Goal: Transaction & Acquisition: Purchase product/service

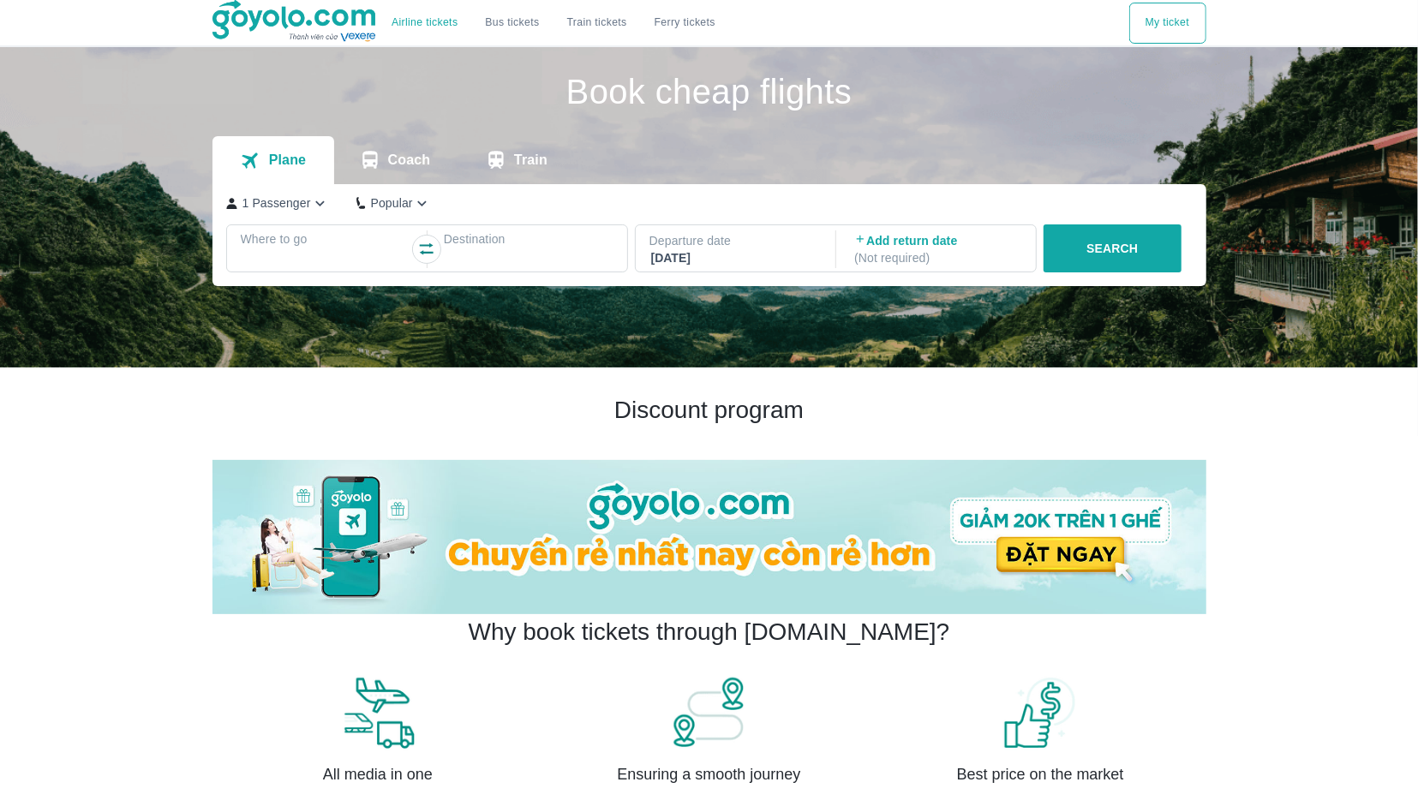
click at [292, 253] on div at bounding box center [325, 259] width 166 height 21
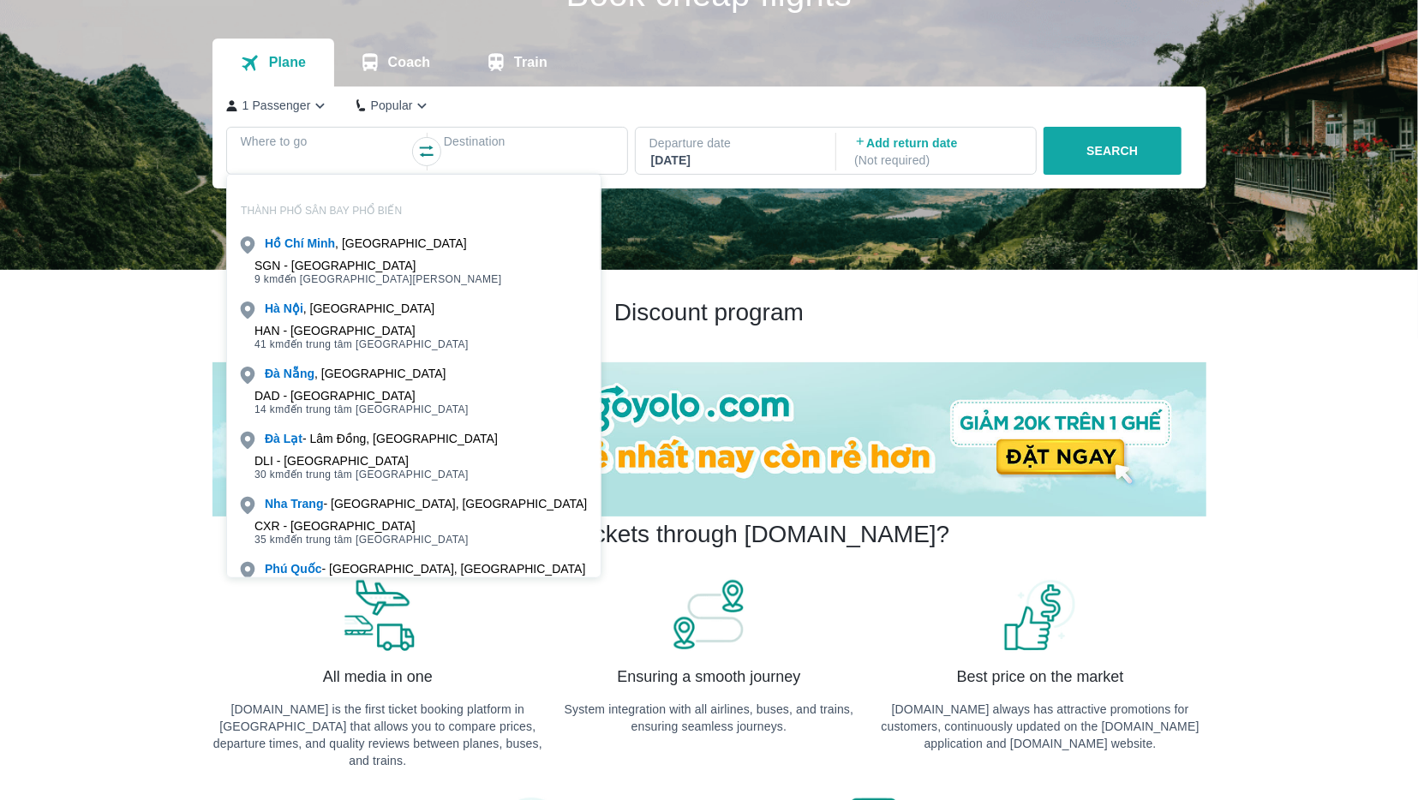
click at [305, 270] on div "SGN - [GEOGRAPHIC_DATA]" at bounding box center [378, 266] width 248 height 14
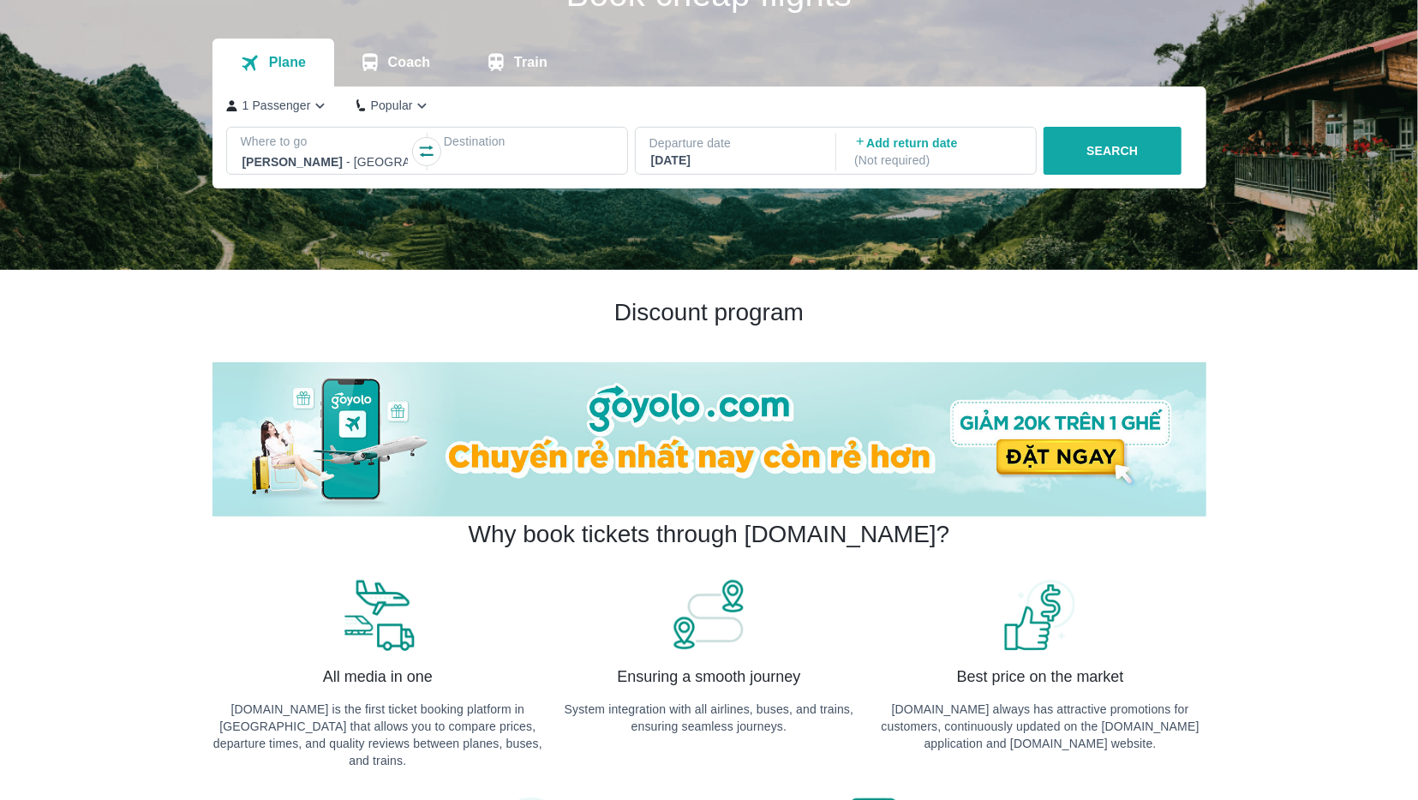
click at [493, 162] on div at bounding box center [528, 162] width 166 height 21
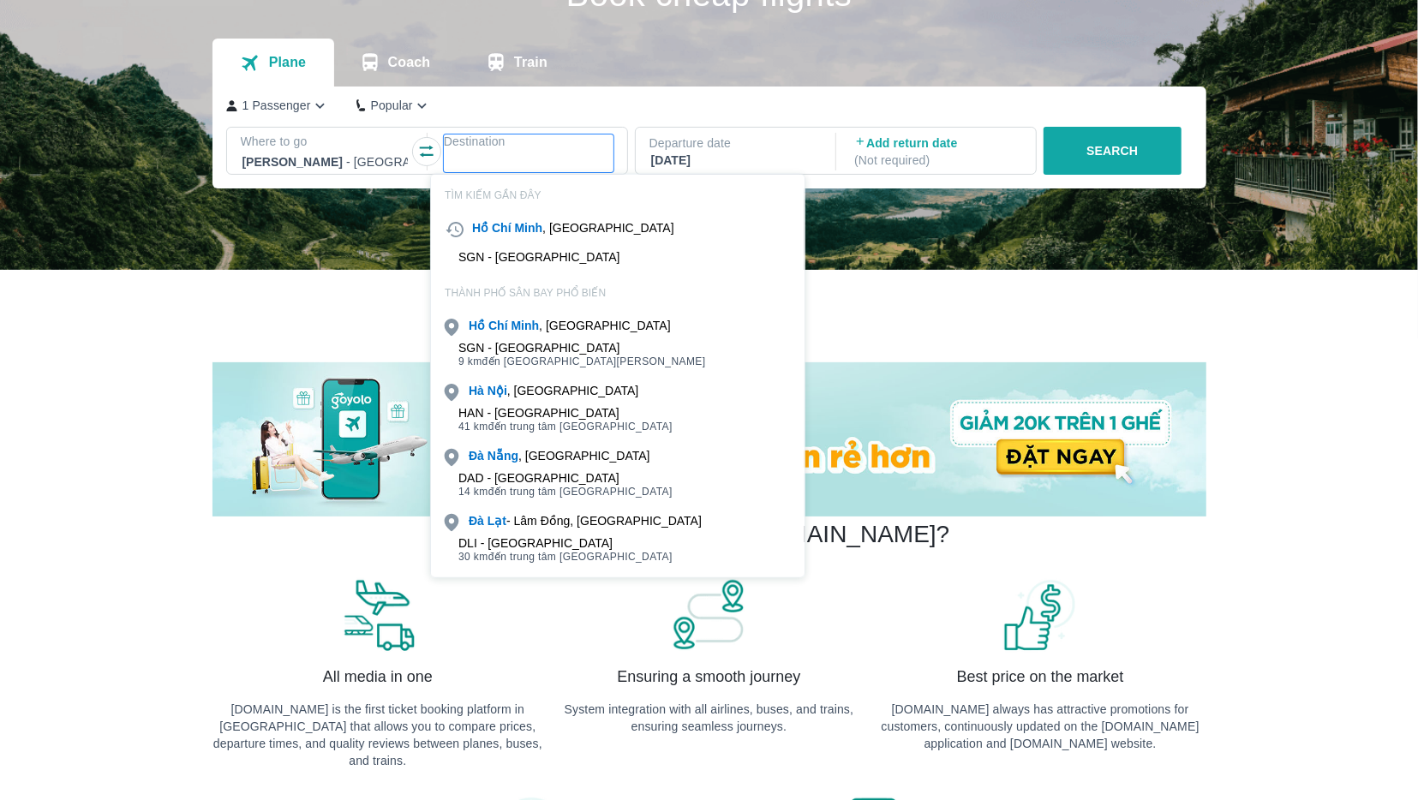
scroll to position [99, 0]
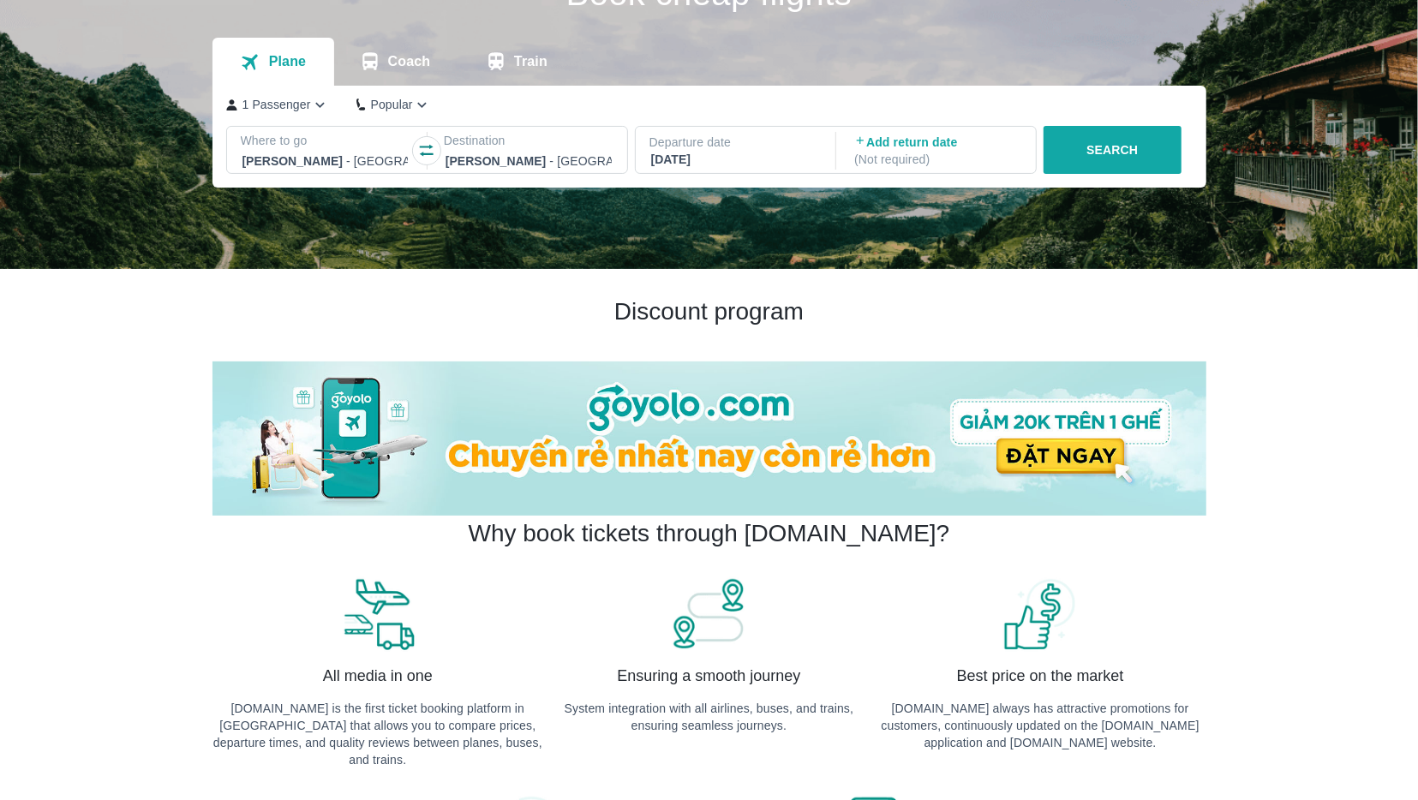
click at [450, 167] on div at bounding box center [528, 161] width 166 height 21
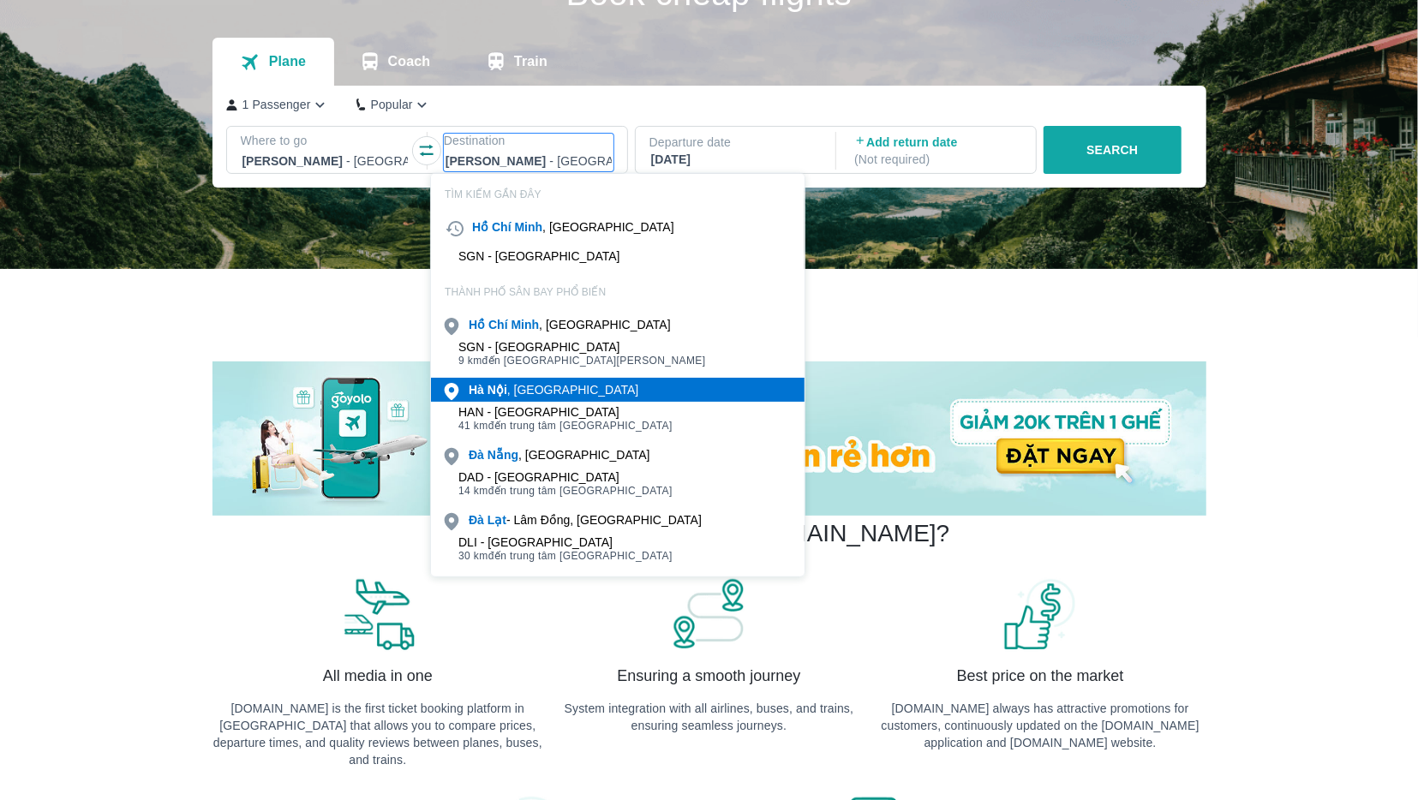
scroll to position [98, 0]
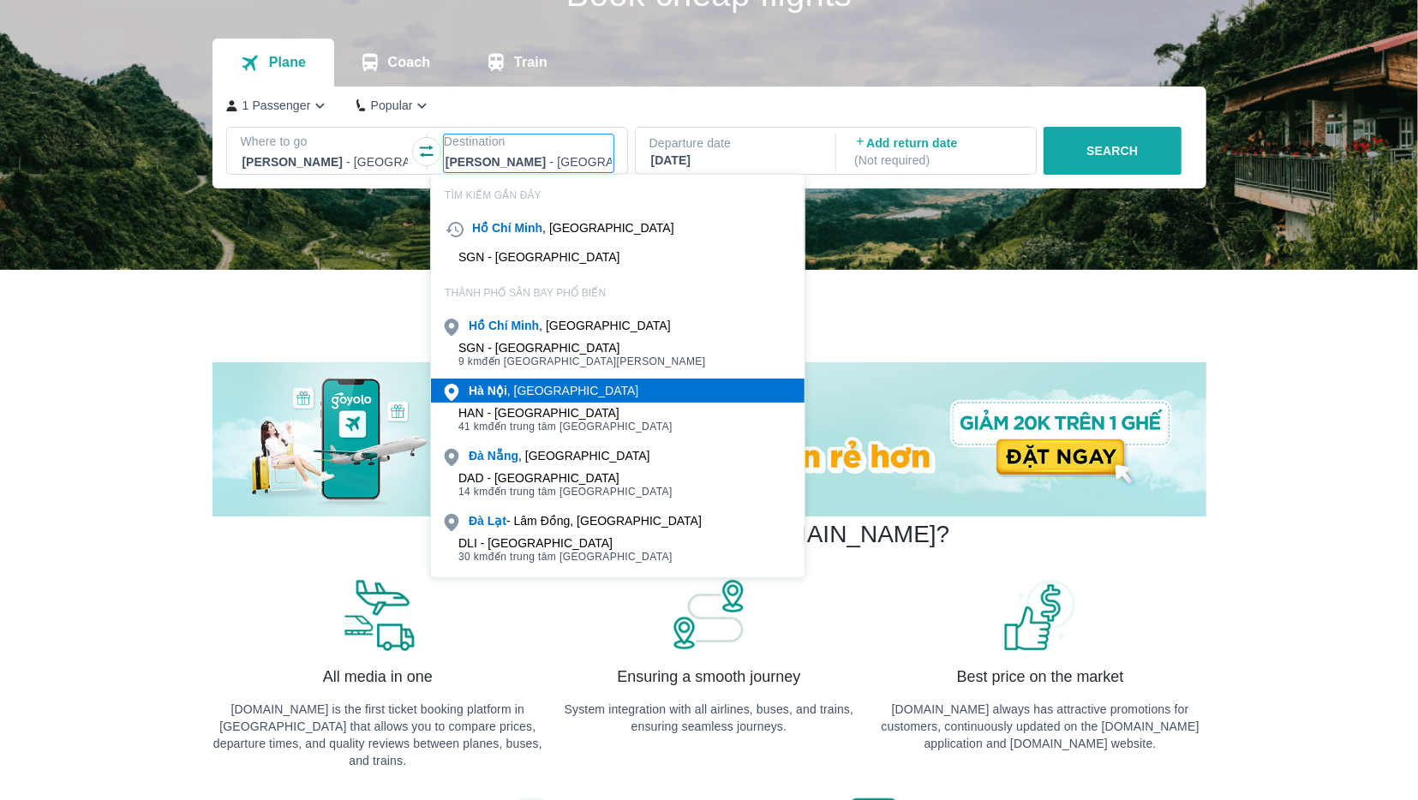
click at [528, 394] on div "[GEOGRAPHIC_DATA] , [GEOGRAPHIC_DATA]" at bounding box center [554, 390] width 170 height 17
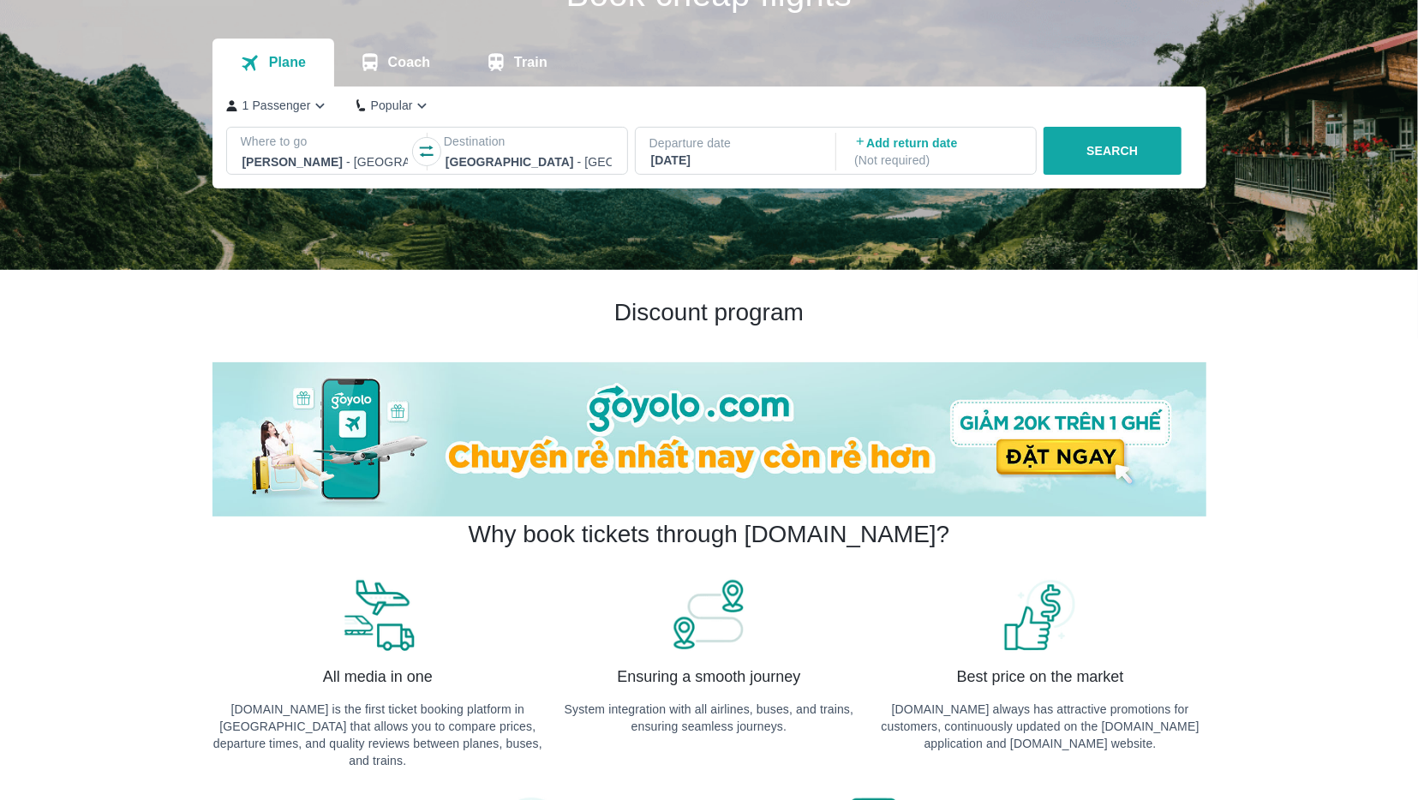
click at [1102, 152] on p "SEARCH" at bounding box center [1111, 150] width 51 height 17
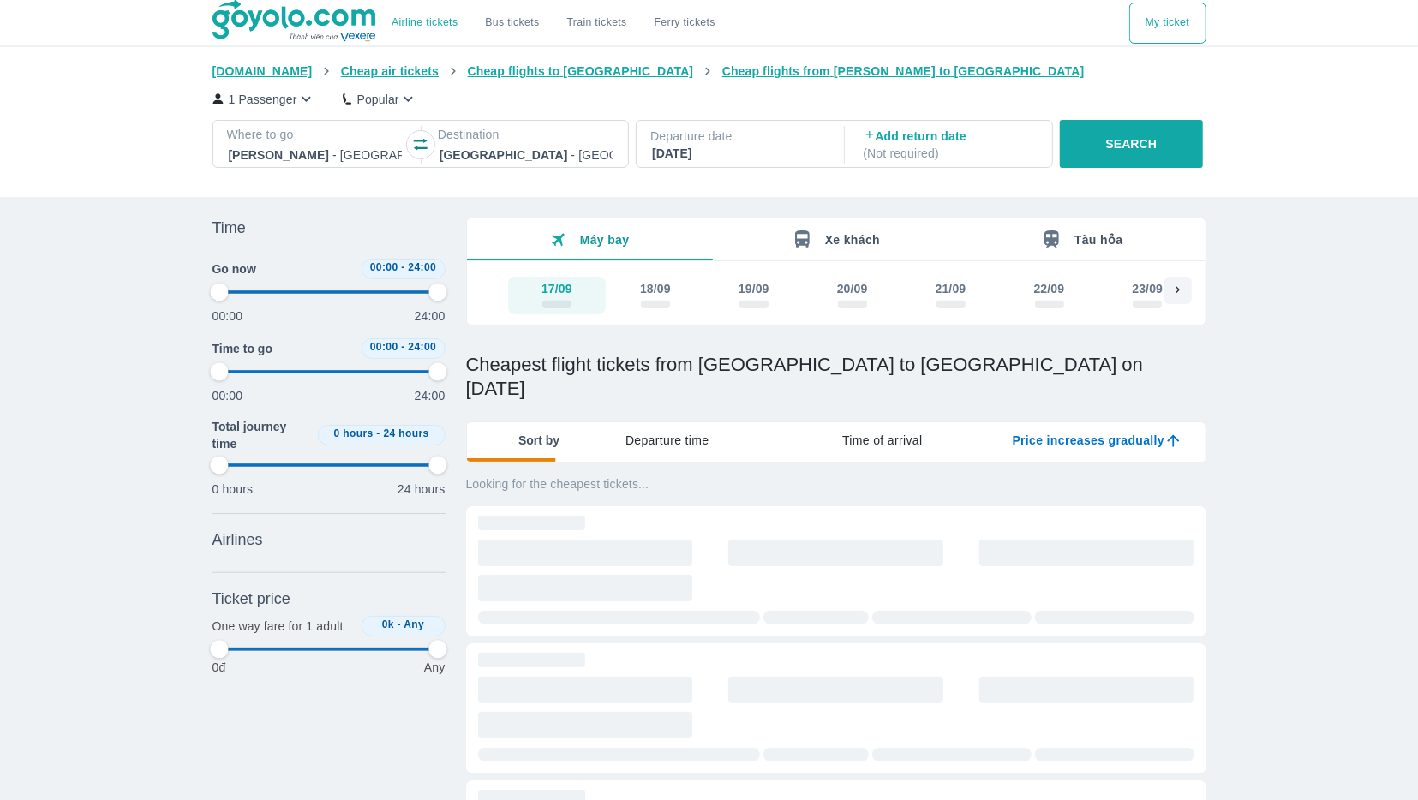
type input "97.9166666666667"
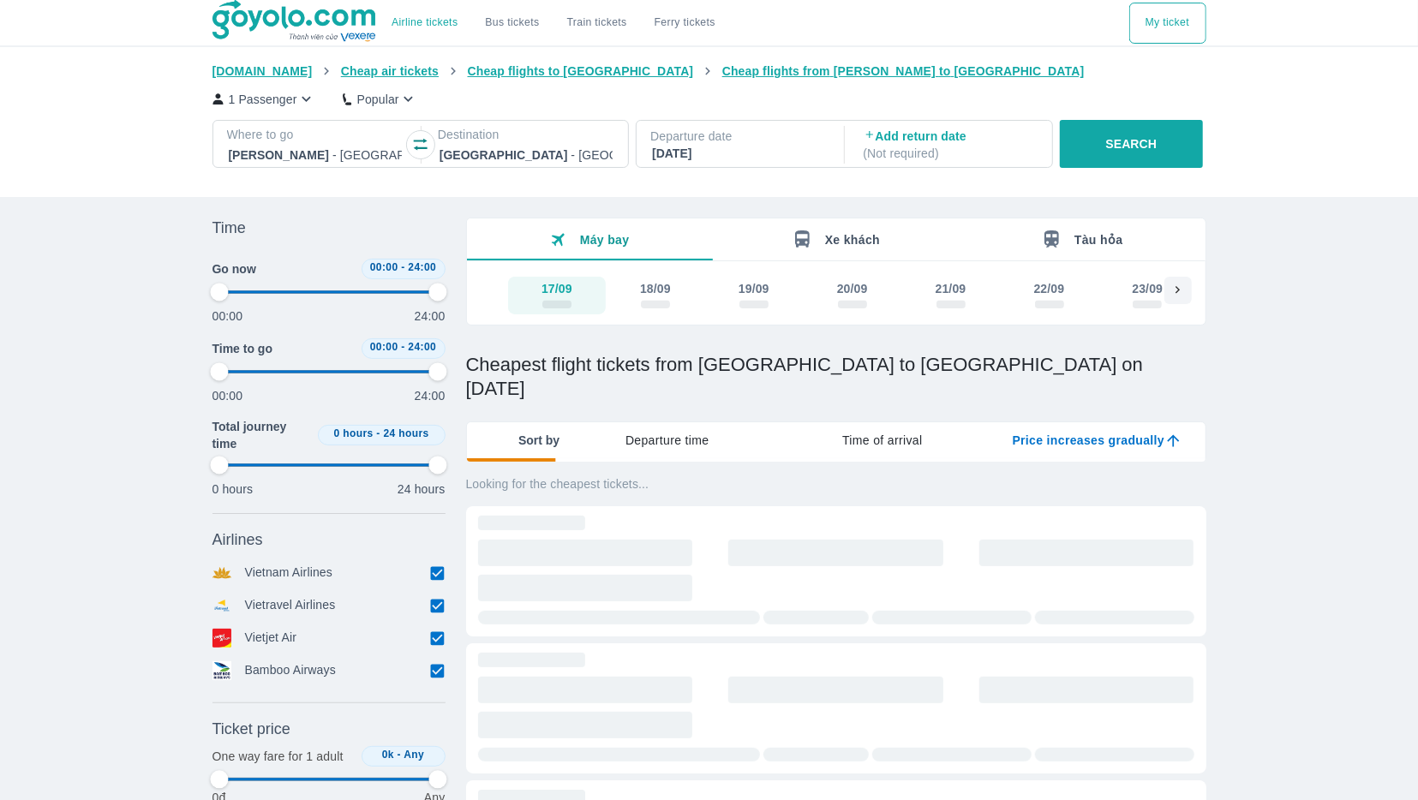
type input "97.9166666666667"
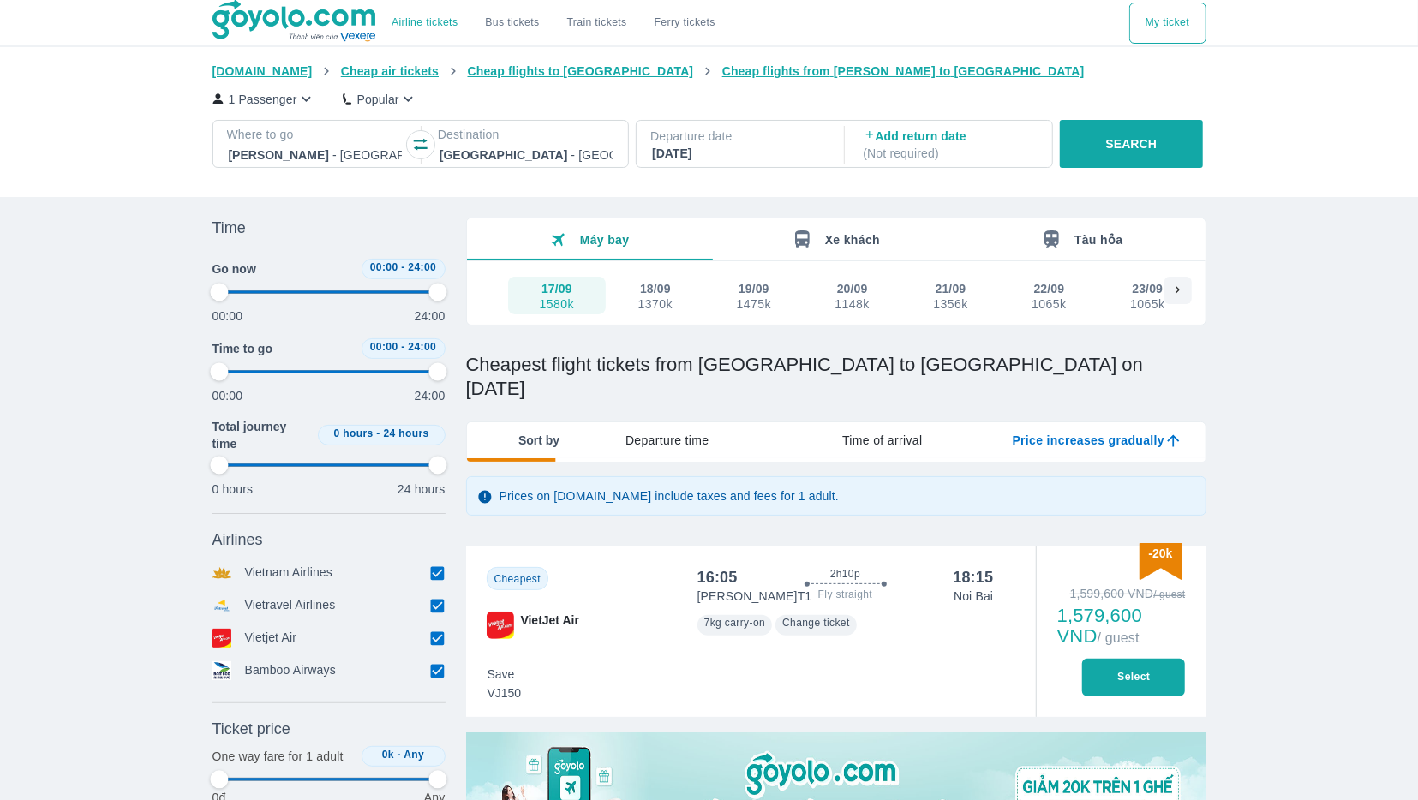
type input "97.9166666666667"
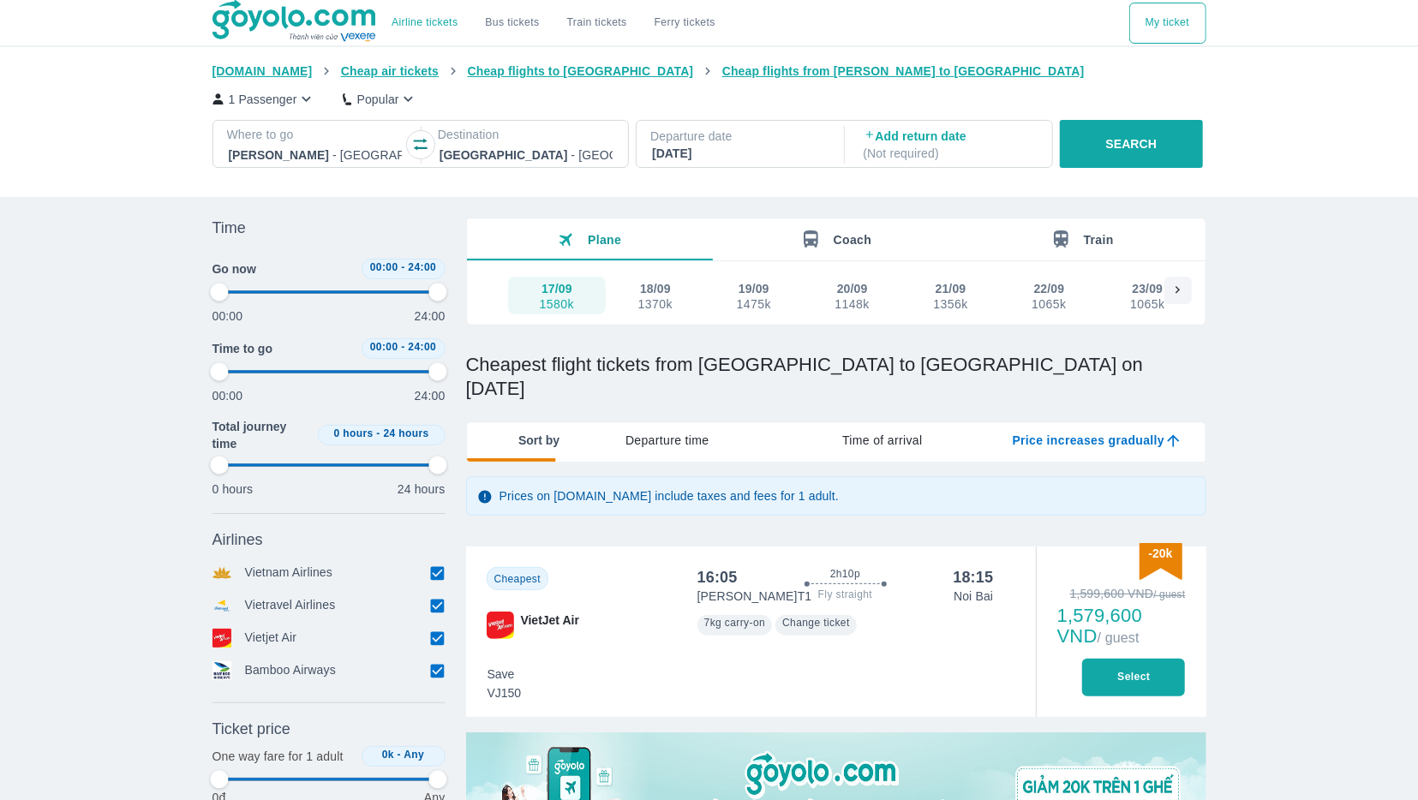
type input "97.9166666666667"
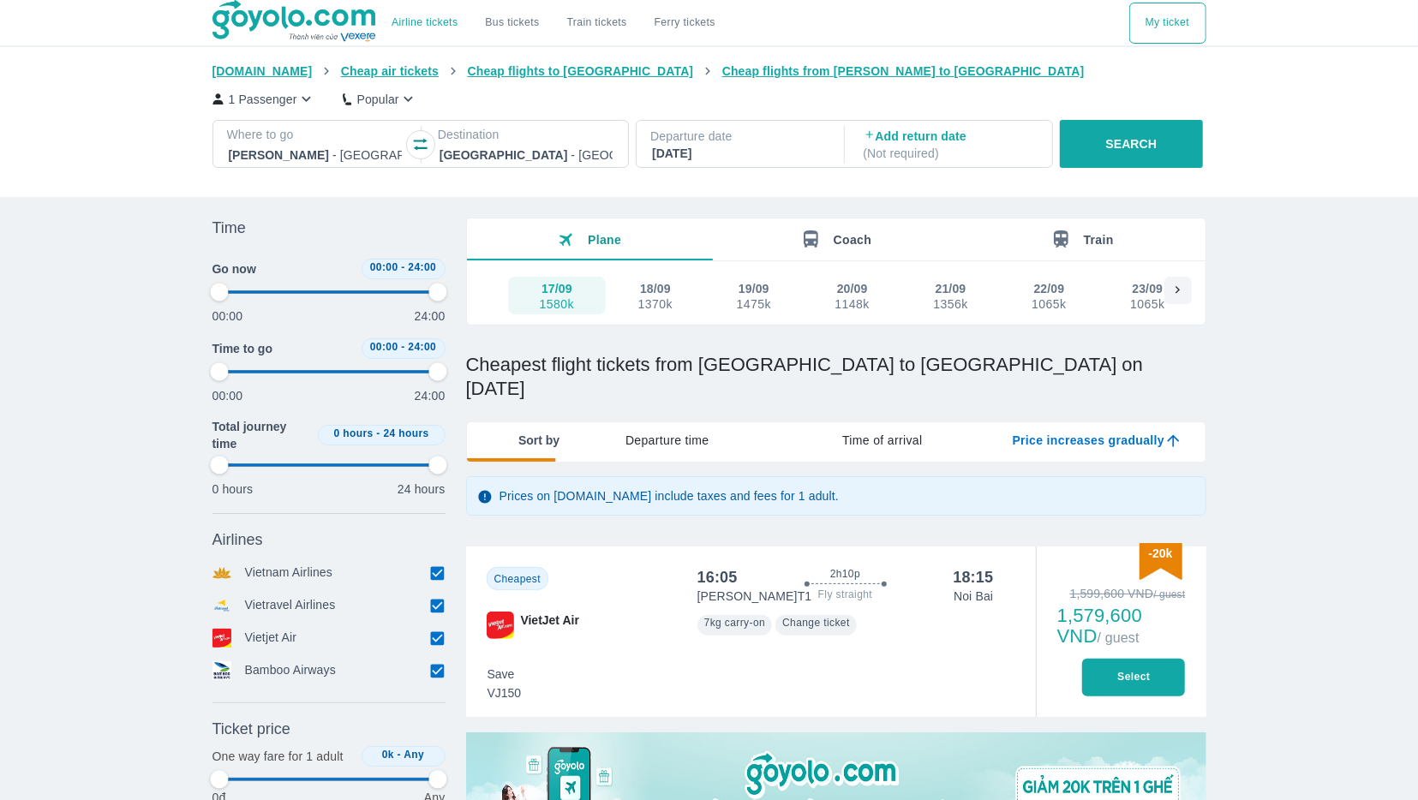
type input "97.9166666666667"
click at [1155, 659] on button "Select" at bounding box center [1133, 678] width 103 height 38
type input "97.9166666666667"
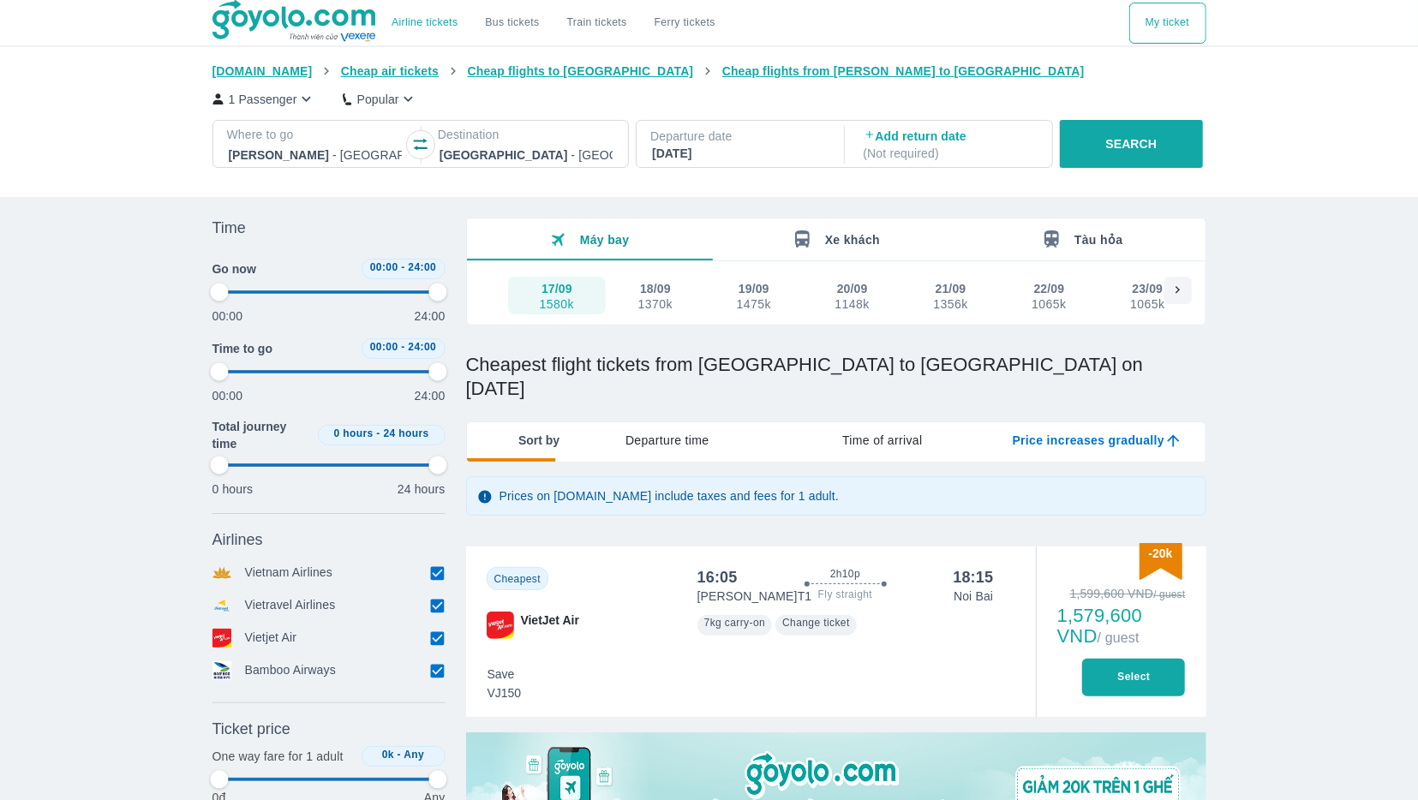
type input "97.9166666666667"
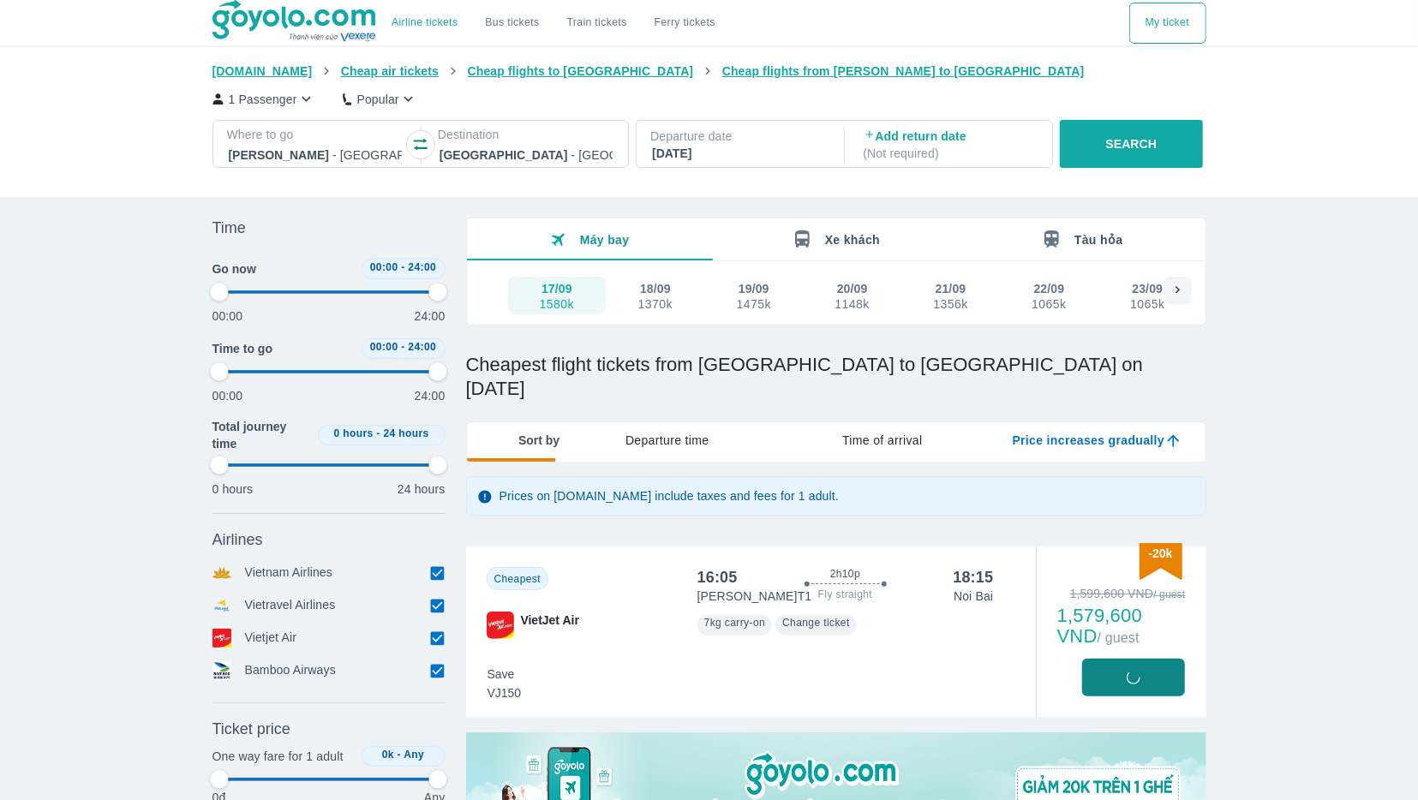
type input "97.9166666666667"
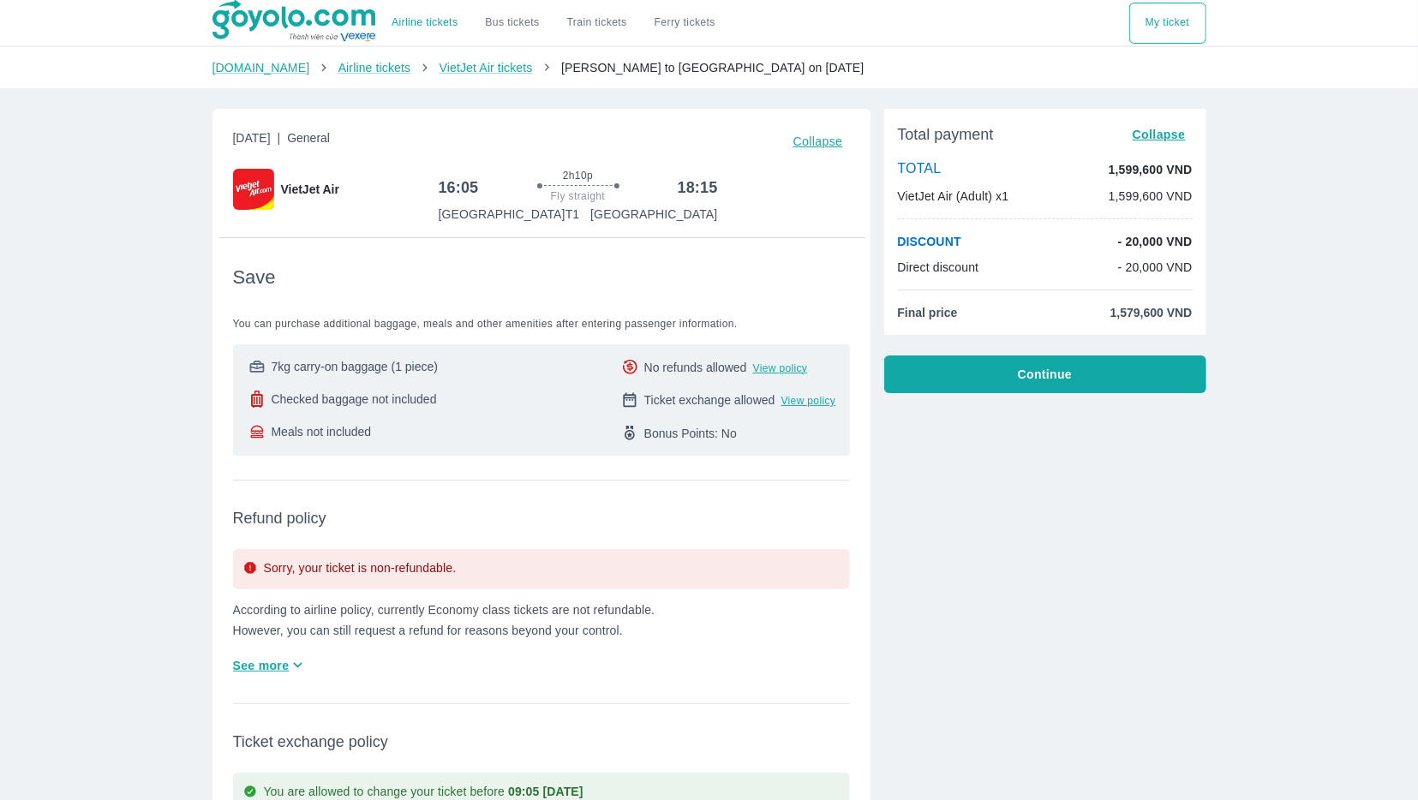
click at [993, 378] on button "Continue" at bounding box center [1045, 375] width 322 height 38
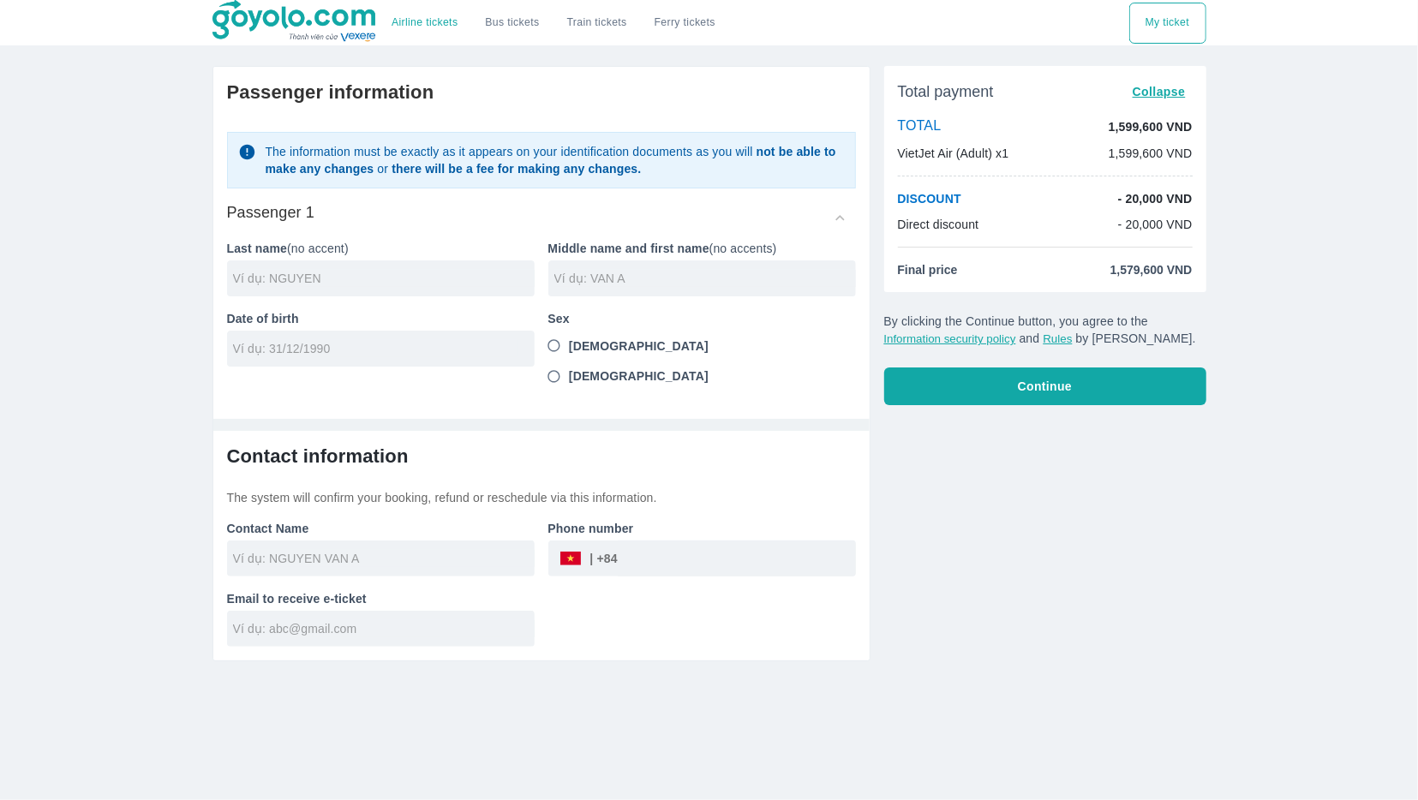
click at [342, 241] on div "Last name (no accent)" at bounding box center [373, 261] width 321 height 70
click at [323, 266] on div at bounding box center [381, 278] width 308 height 36
click at [323, 268] on div at bounding box center [381, 278] width 308 height 36
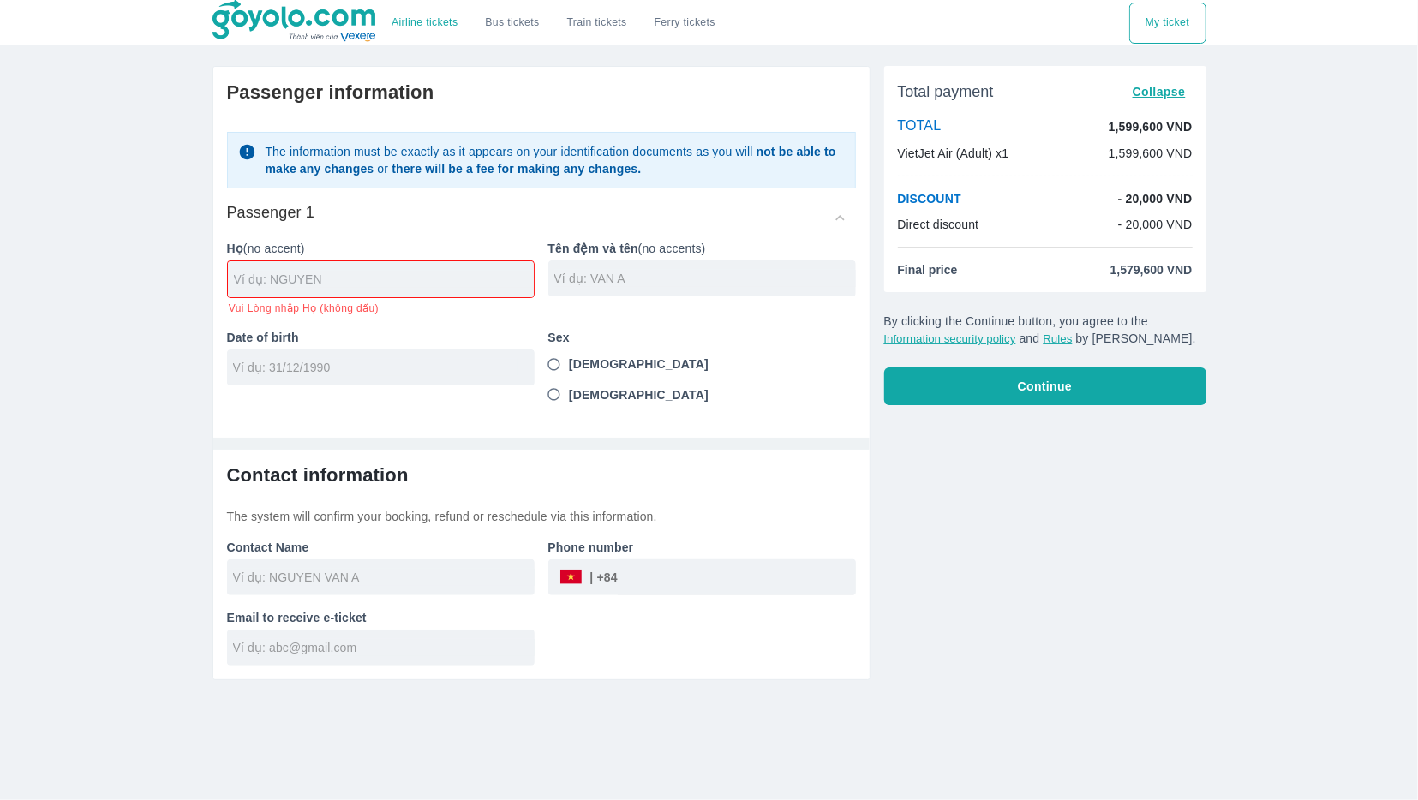
click at [315, 277] on input "text" at bounding box center [384, 279] width 300 height 17
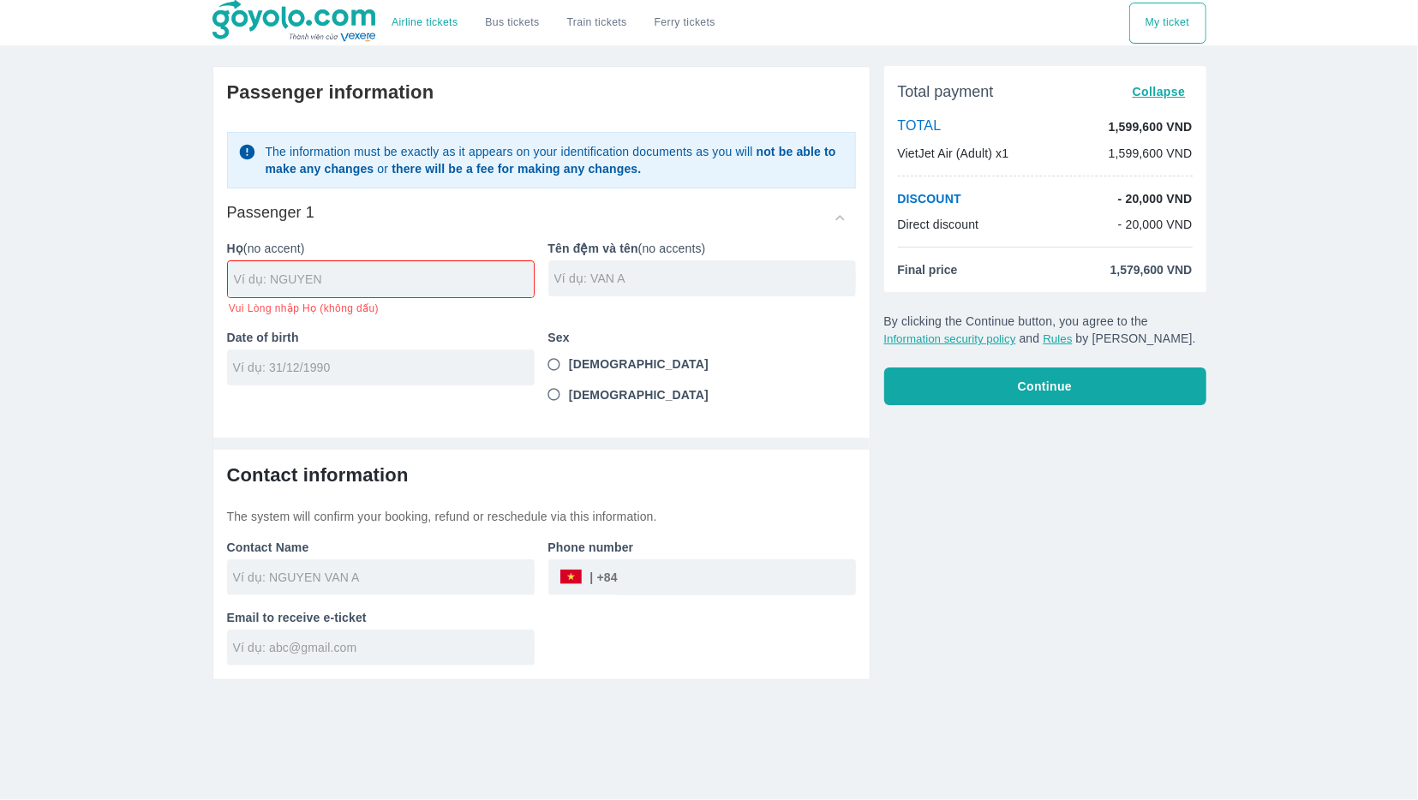
click at [315, 277] on input "text" at bounding box center [384, 279] width 300 height 17
type input "AAA"
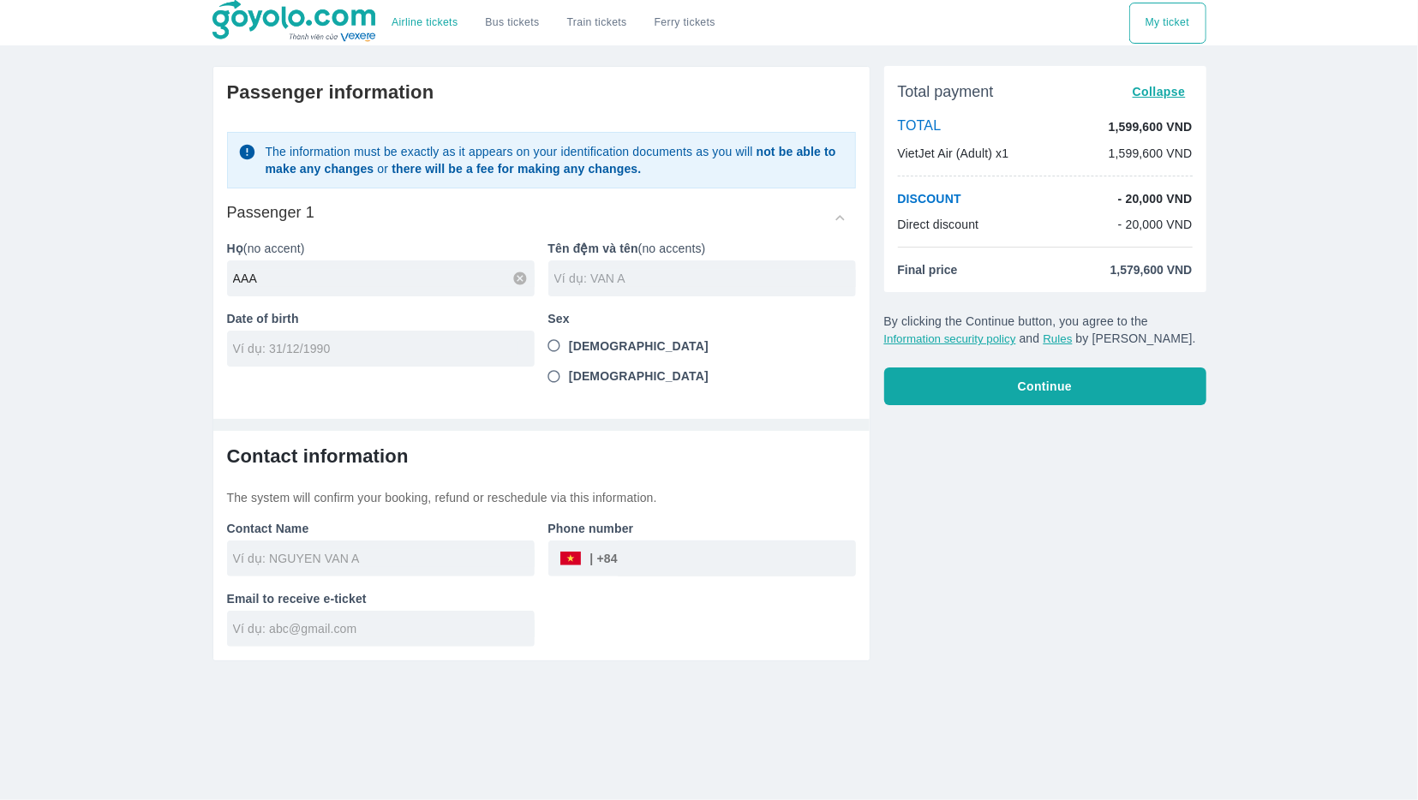
click at [615, 284] on input "text" at bounding box center [705, 278] width 302 height 17
type input "AAA"
click at [373, 340] on input "tel" at bounding box center [375, 348] width 284 height 17
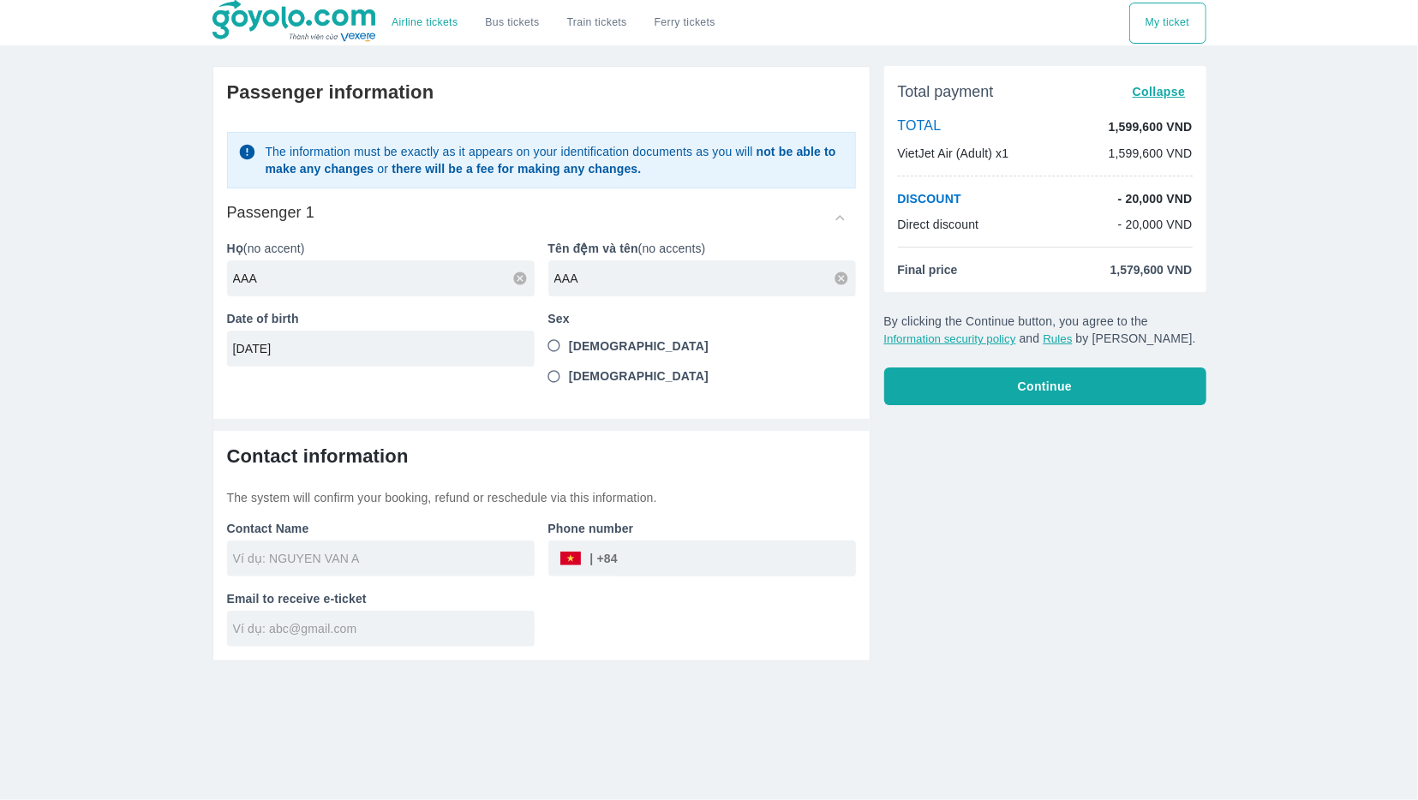
type input "[DATE]"
click at [582, 346] on span "[DEMOGRAPHIC_DATA]" at bounding box center [639, 346] width 140 height 17
click at [570, 346] on input "[DEMOGRAPHIC_DATA]" at bounding box center [554, 346] width 31 height 31
radio input "true"
click at [417, 550] on input "text" at bounding box center [384, 558] width 302 height 17
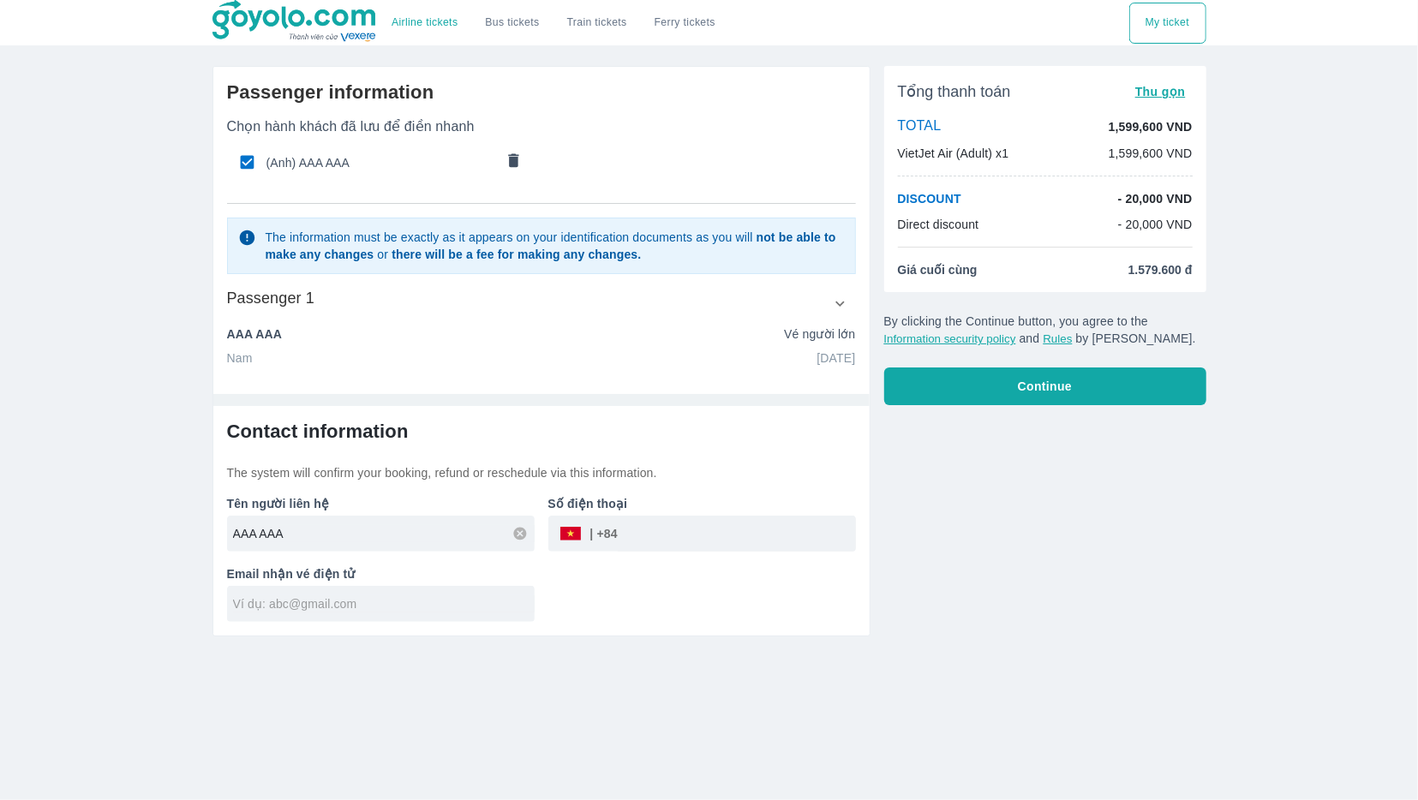
type input "AAA AAA"
click at [374, 598] on input "text" at bounding box center [384, 603] width 302 height 17
click at [379, 595] on input "text" at bounding box center [384, 603] width 302 height 17
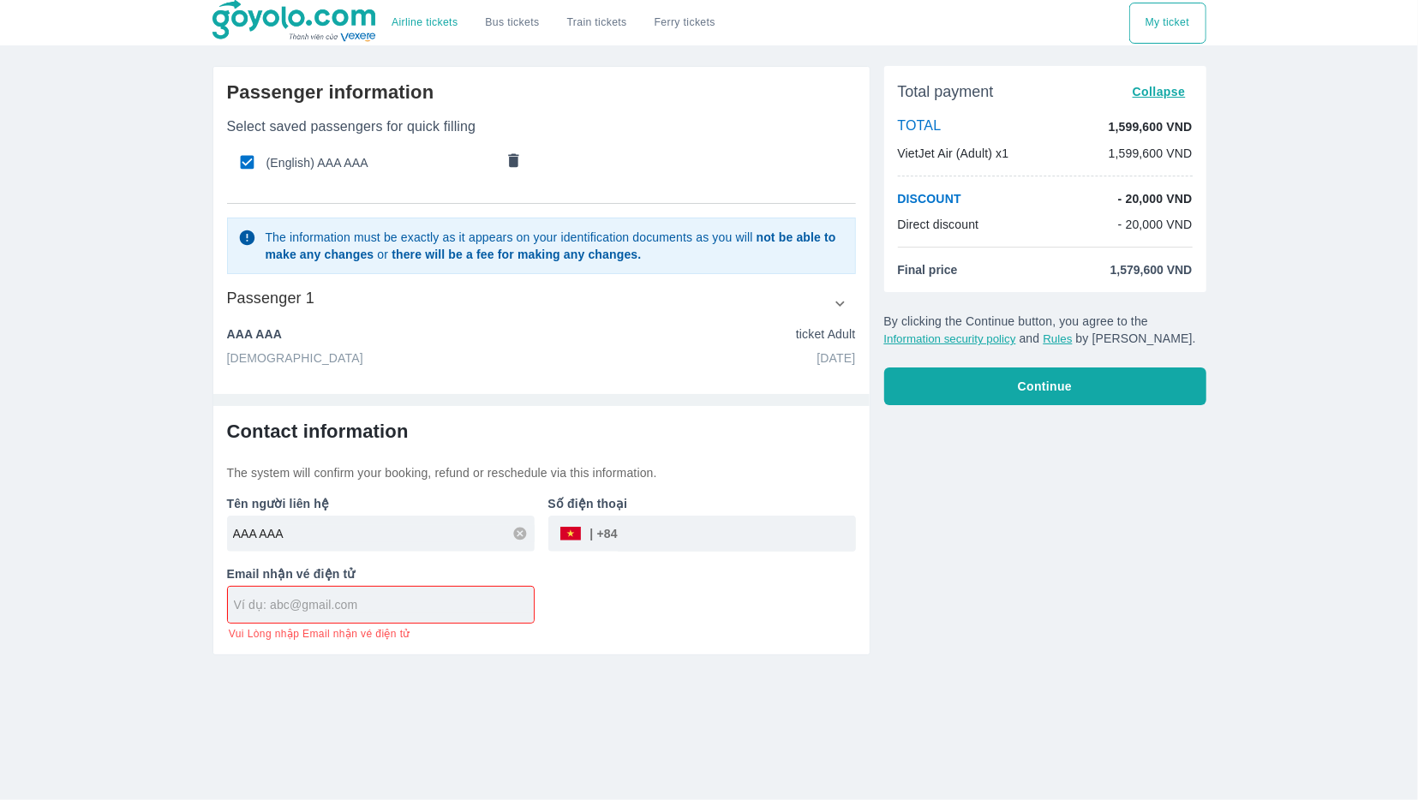
click at [724, 553] on div "Tên người liên hệ AAA AAA Số điện thoại ​ Email nhận vé điện tử Vui Lòng nhập E…" at bounding box center [534, 560] width 643 height 159
click at [722, 533] on input "tel" at bounding box center [737, 533] width 238 height 41
paste input "566075333"
type input "566075333"
click at [358, 614] on div at bounding box center [381, 605] width 306 height 36
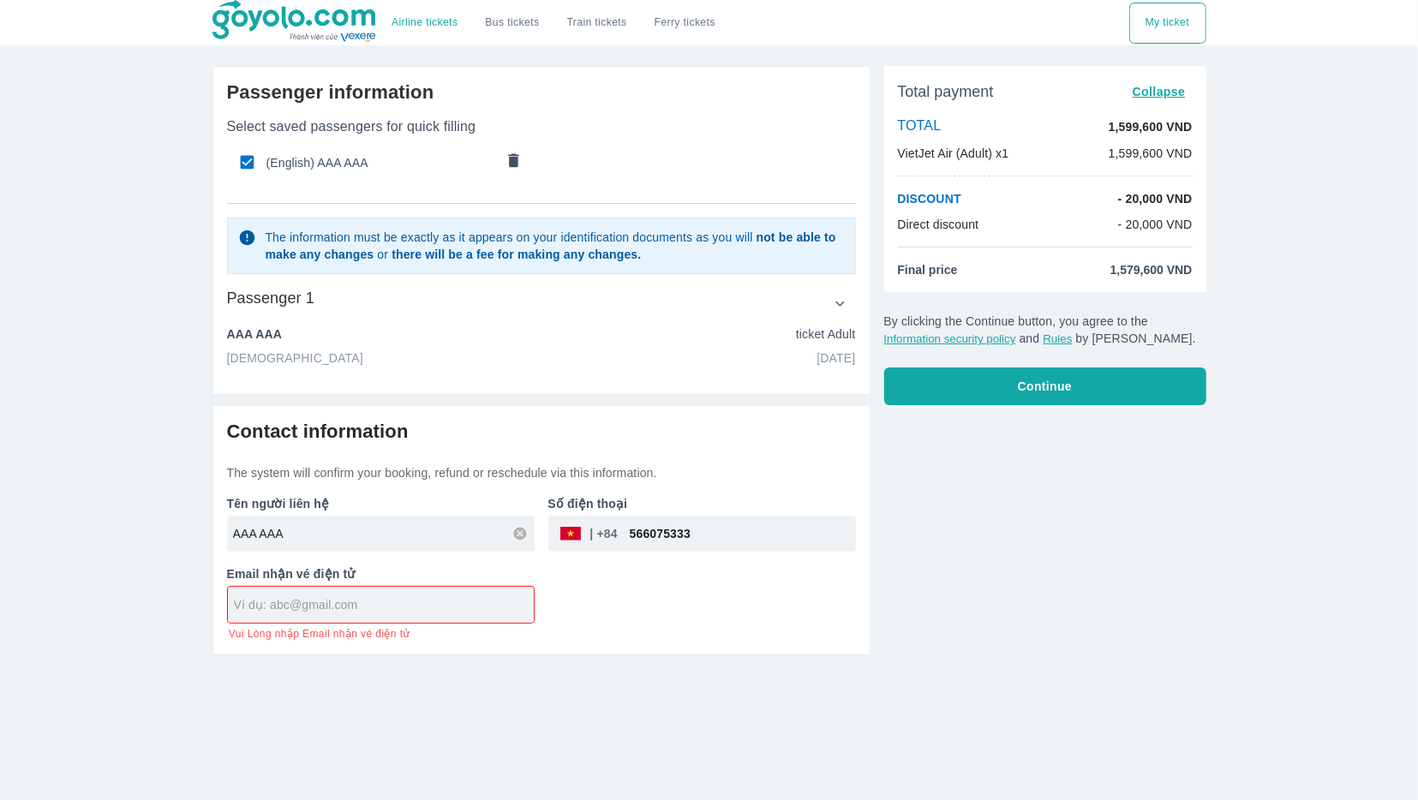
paste input "[EMAIL_ADDRESS][DOMAIN_NAME]"
type input "[EMAIL_ADDRESS][DOMAIN_NAME]"
click at [1059, 382] on span "Continue" at bounding box center [1045, 386] width 54 height 17
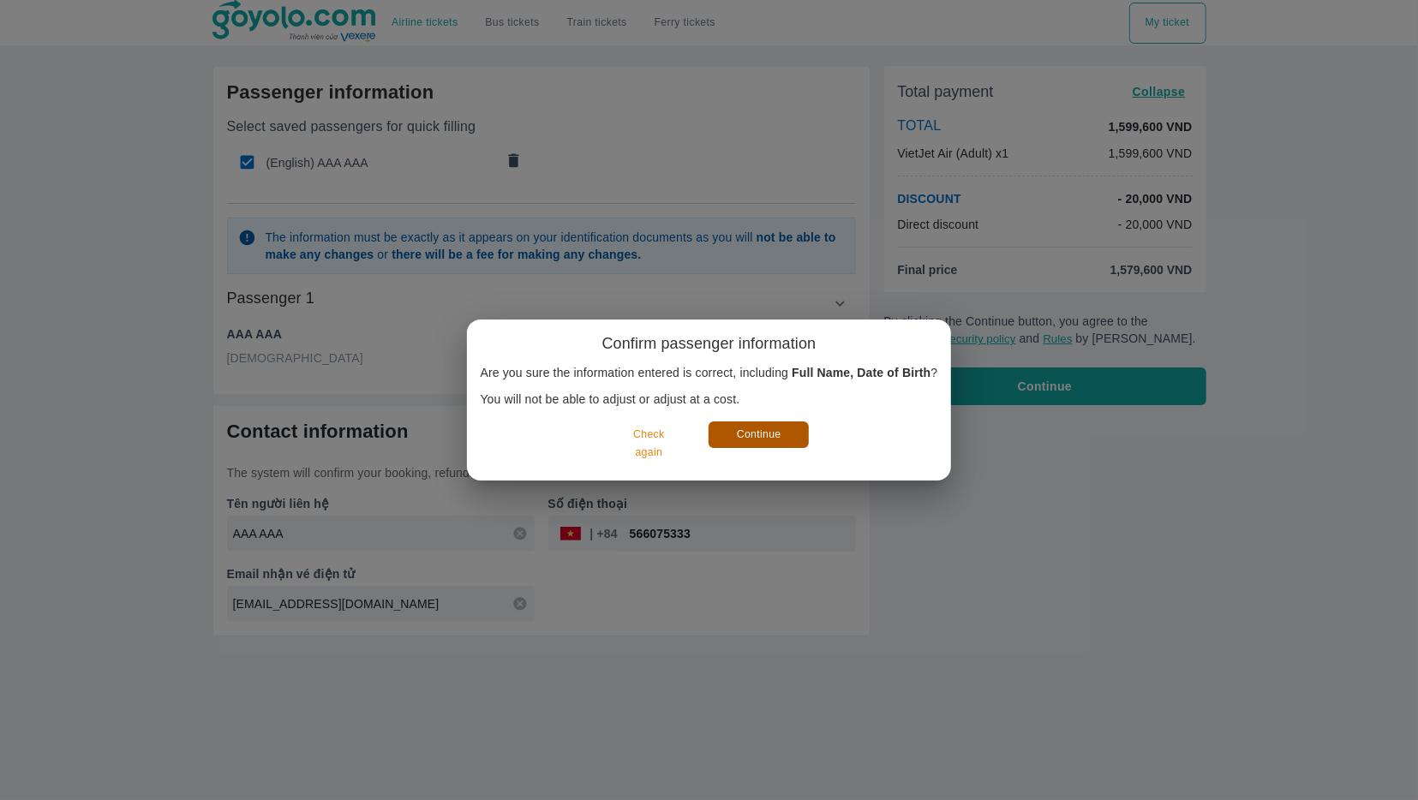
click at [742, 430] on button "Continue" at bounding box center [758, 434] width 100 height 27
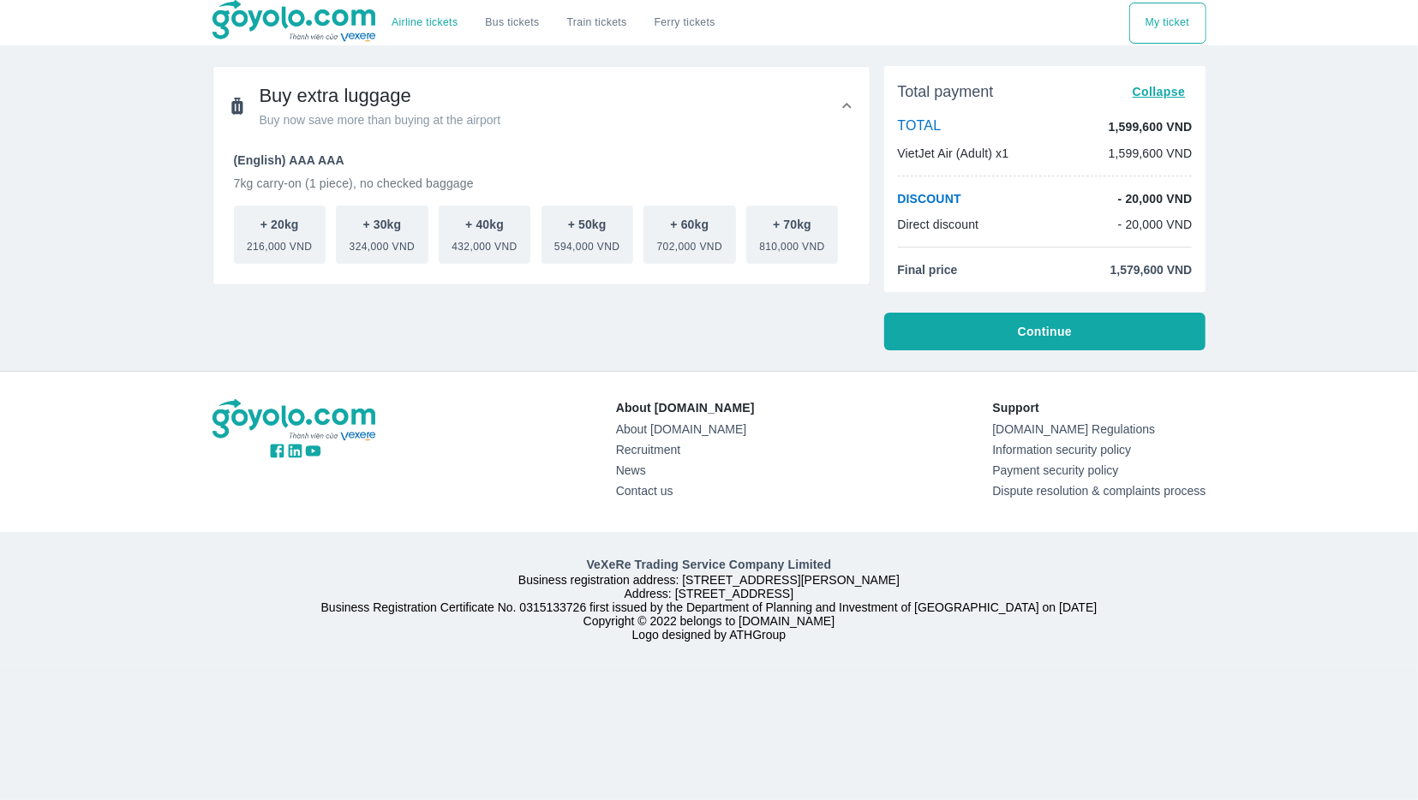
click at [1059, 344] on button "Continue" at bounding box center [1045, 332] width 322 height 38
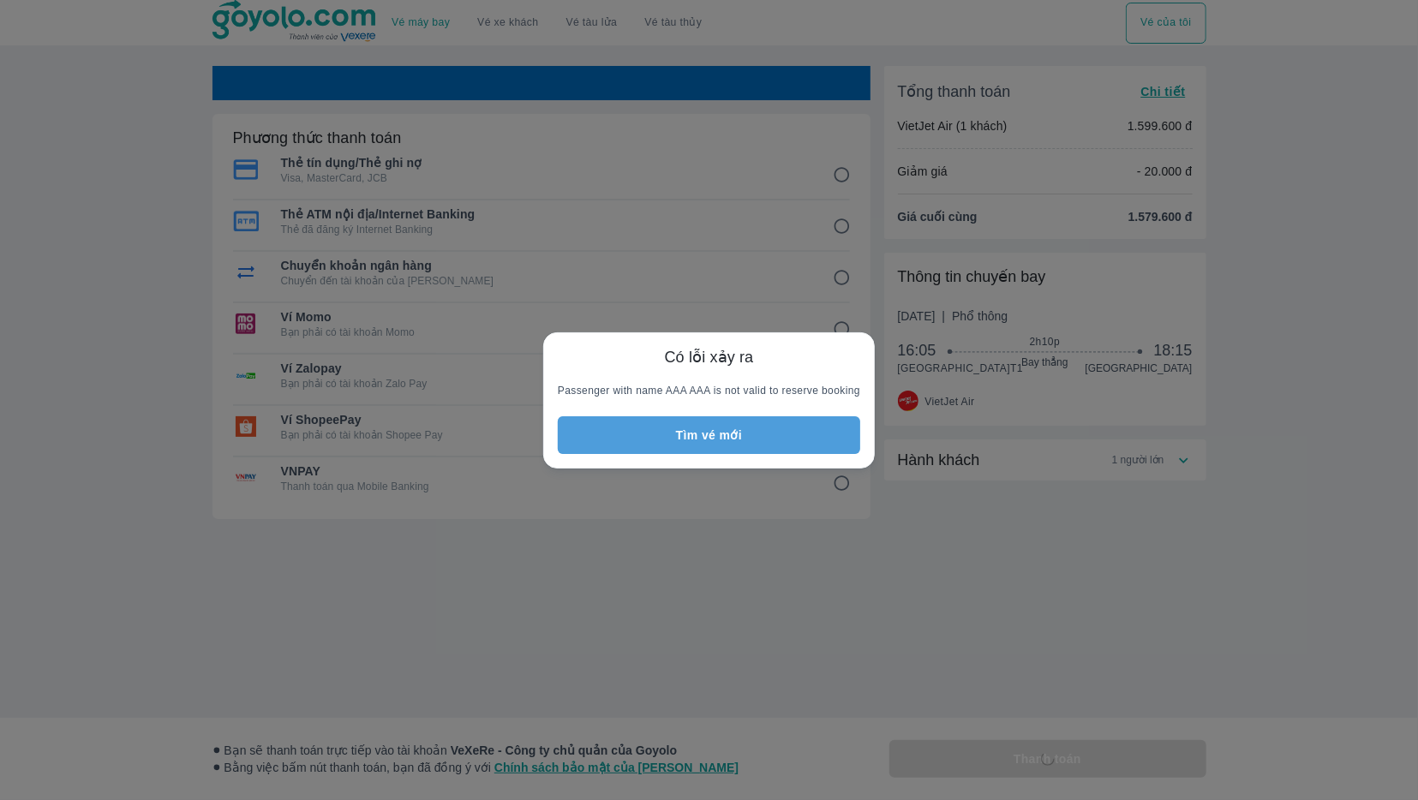
click at [688, 442] on button "Tìm vé mới" at bounding box center [709, 435] width 302 height 38
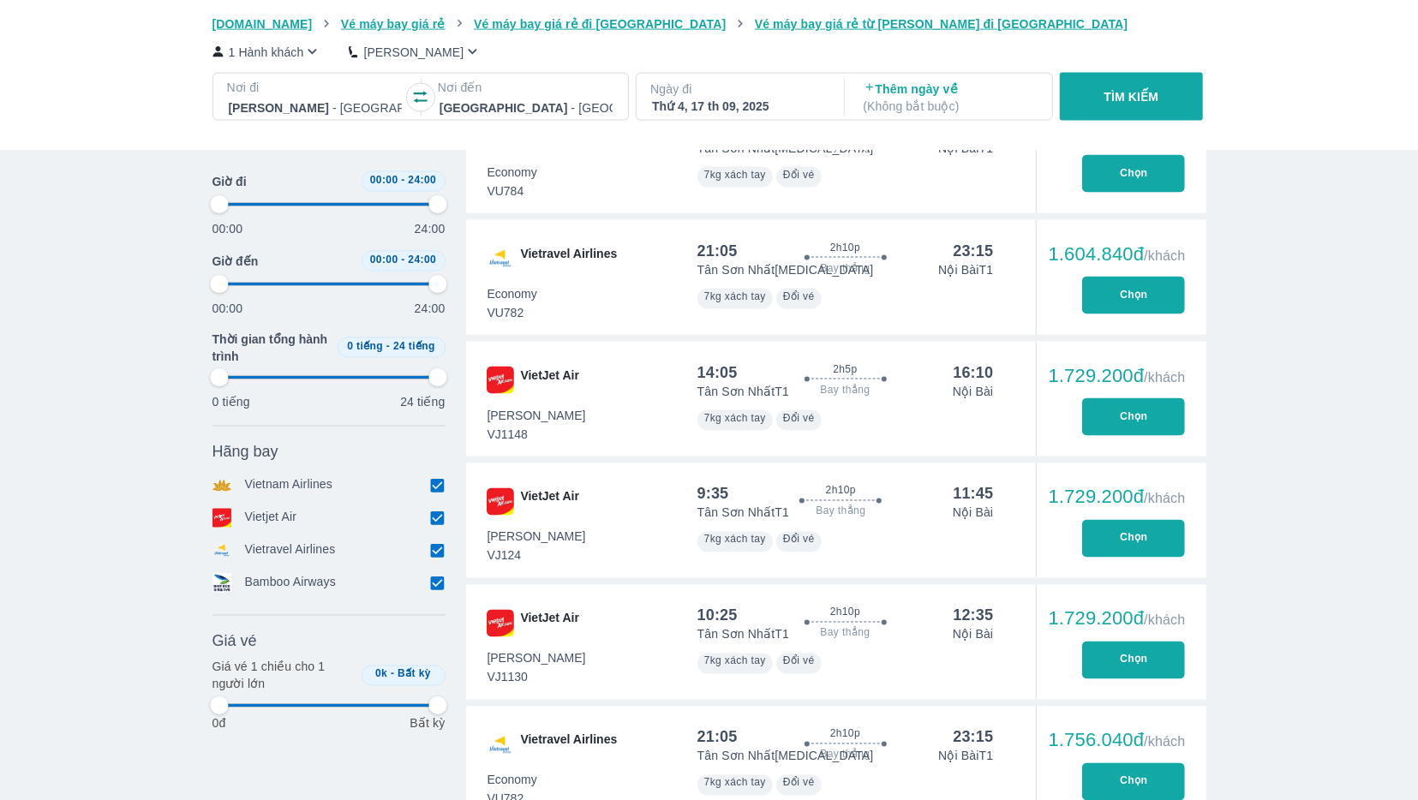
type input "97.9166666666667"
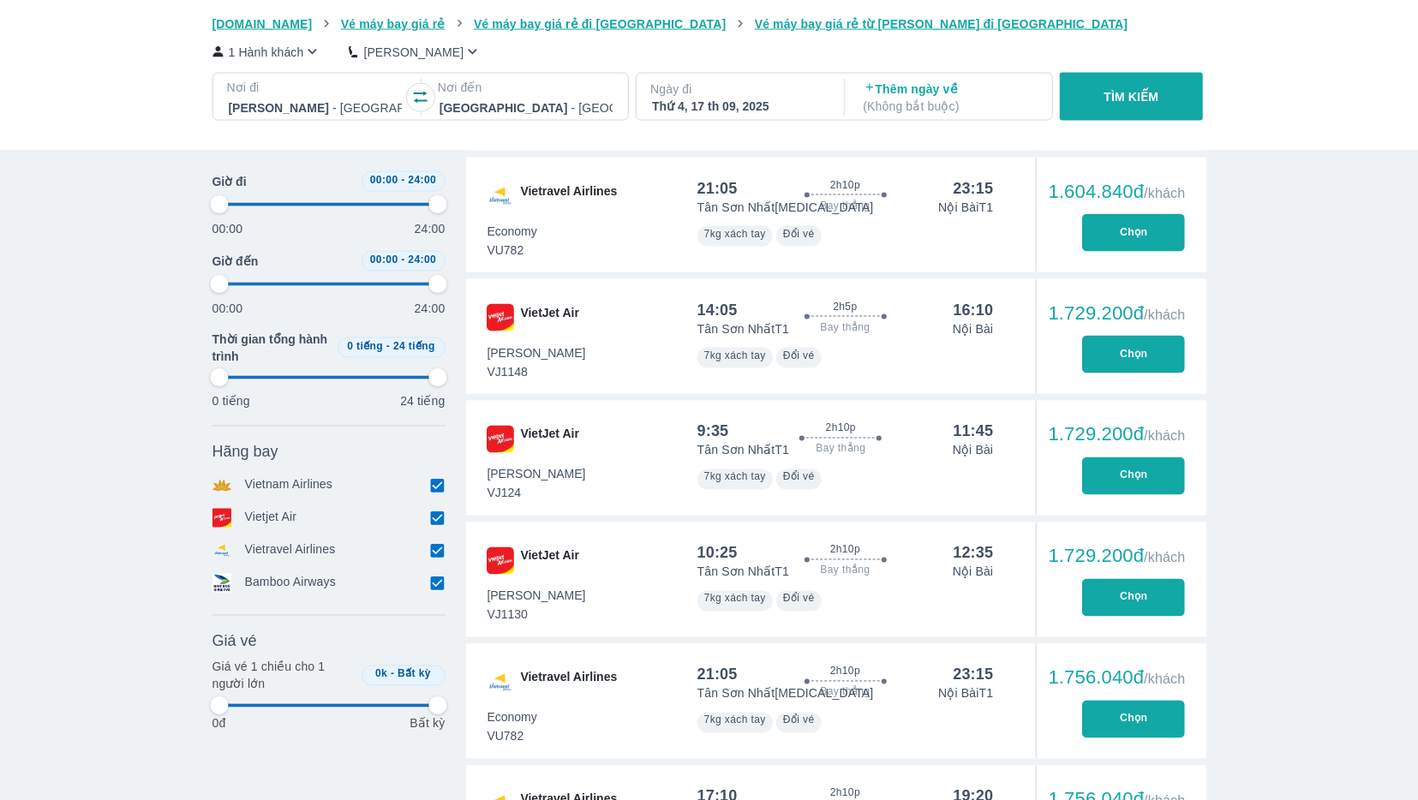
scroll to position [1748, 0]
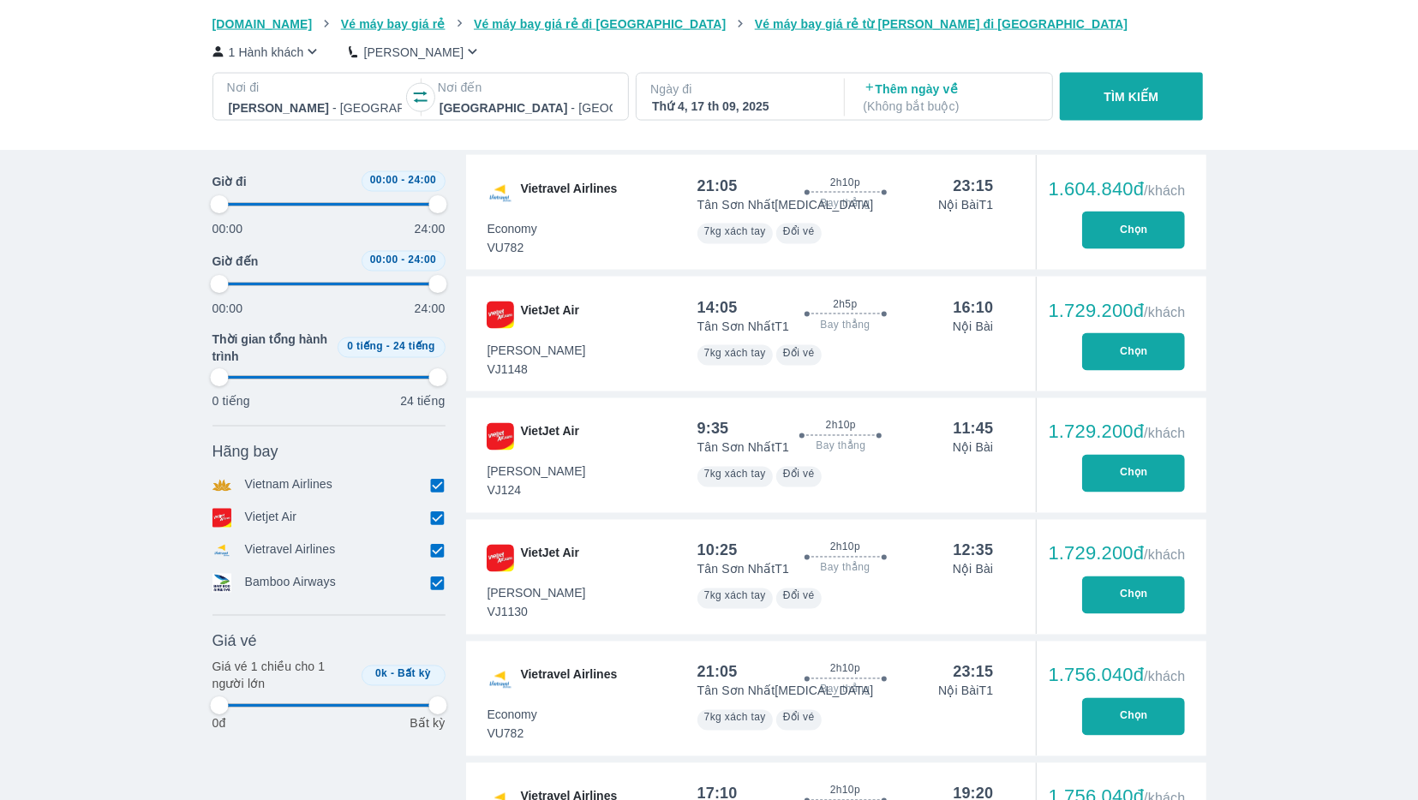
type input "97.9166666666667"
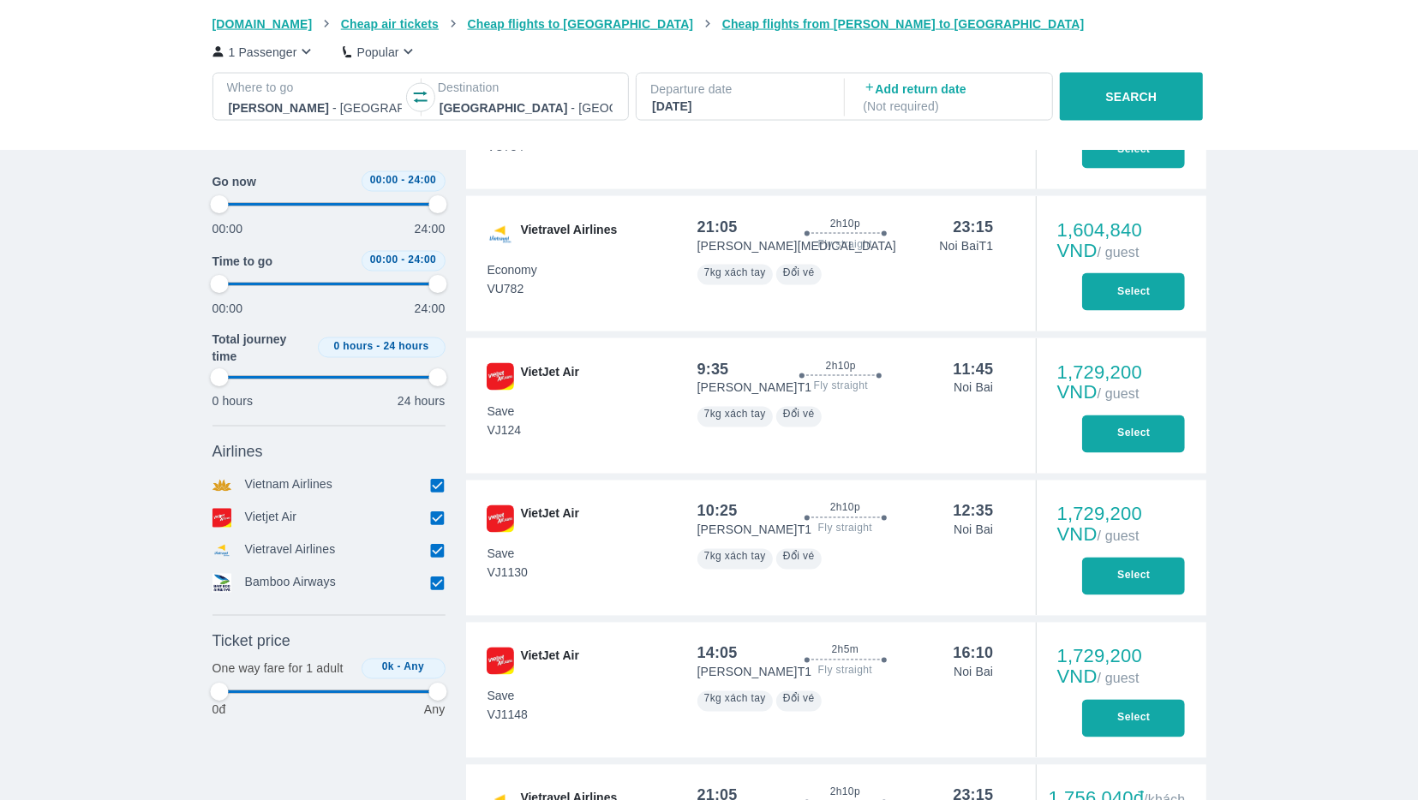
type input "97.9166666666667"
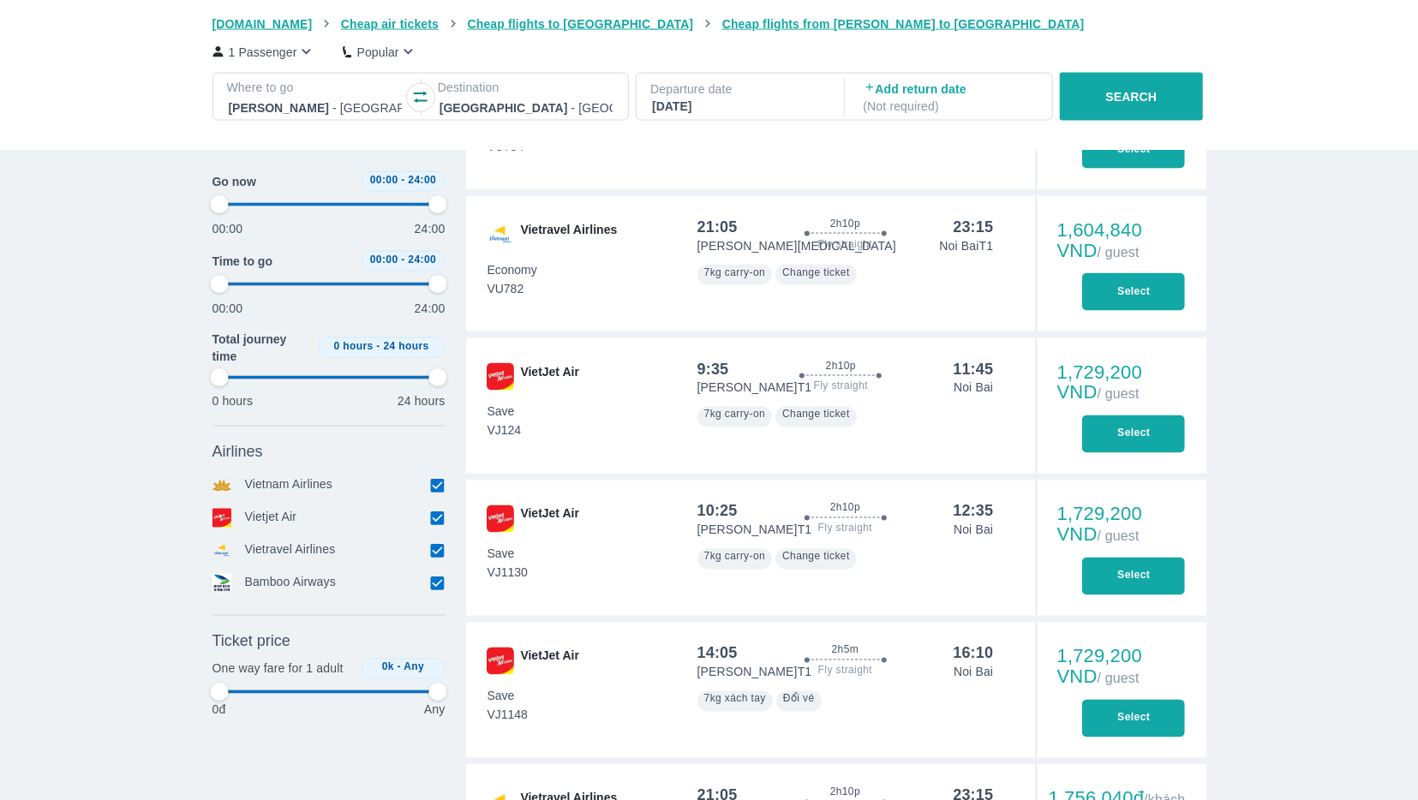
type input "97.9166666666667"
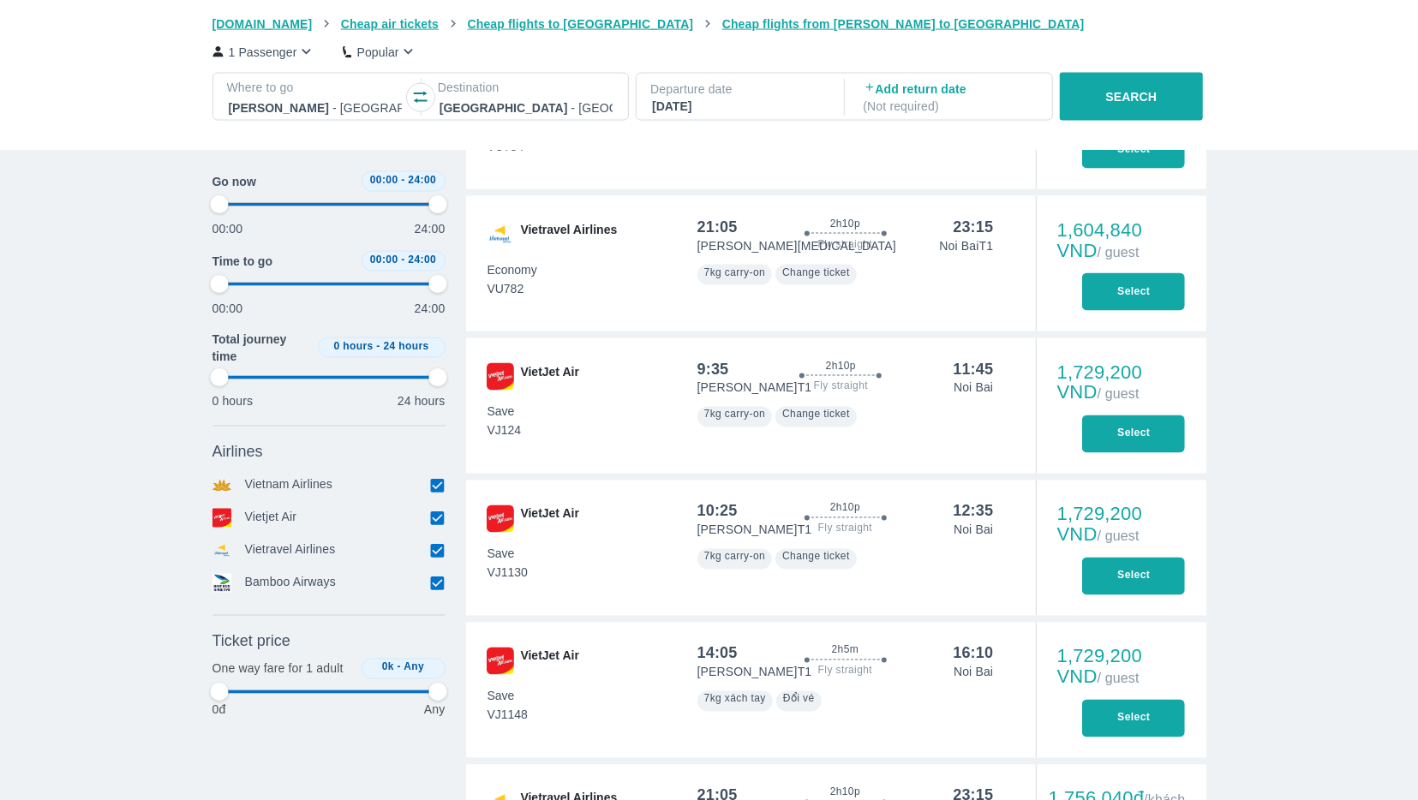
type input "97.9166666666667"
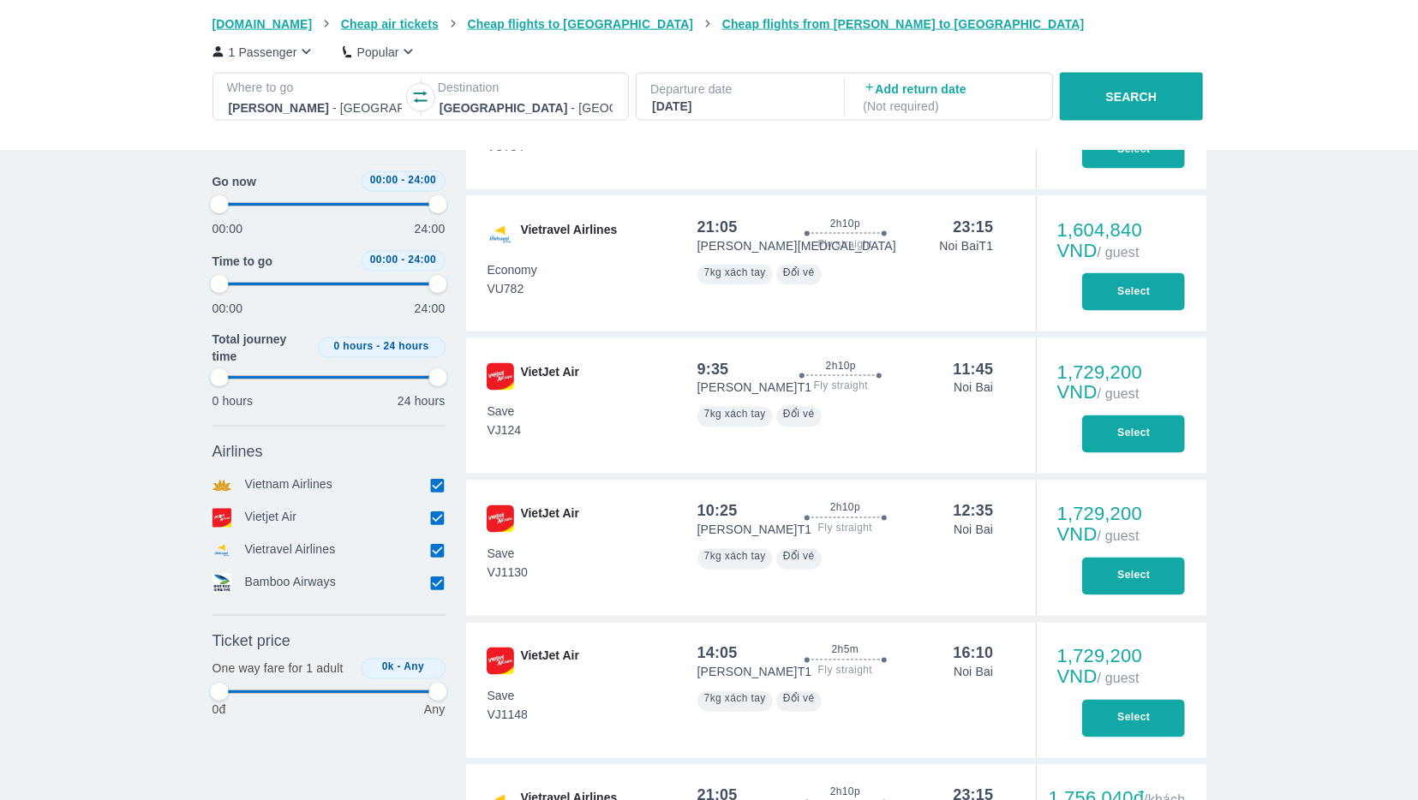
type input "97.9166666666667"
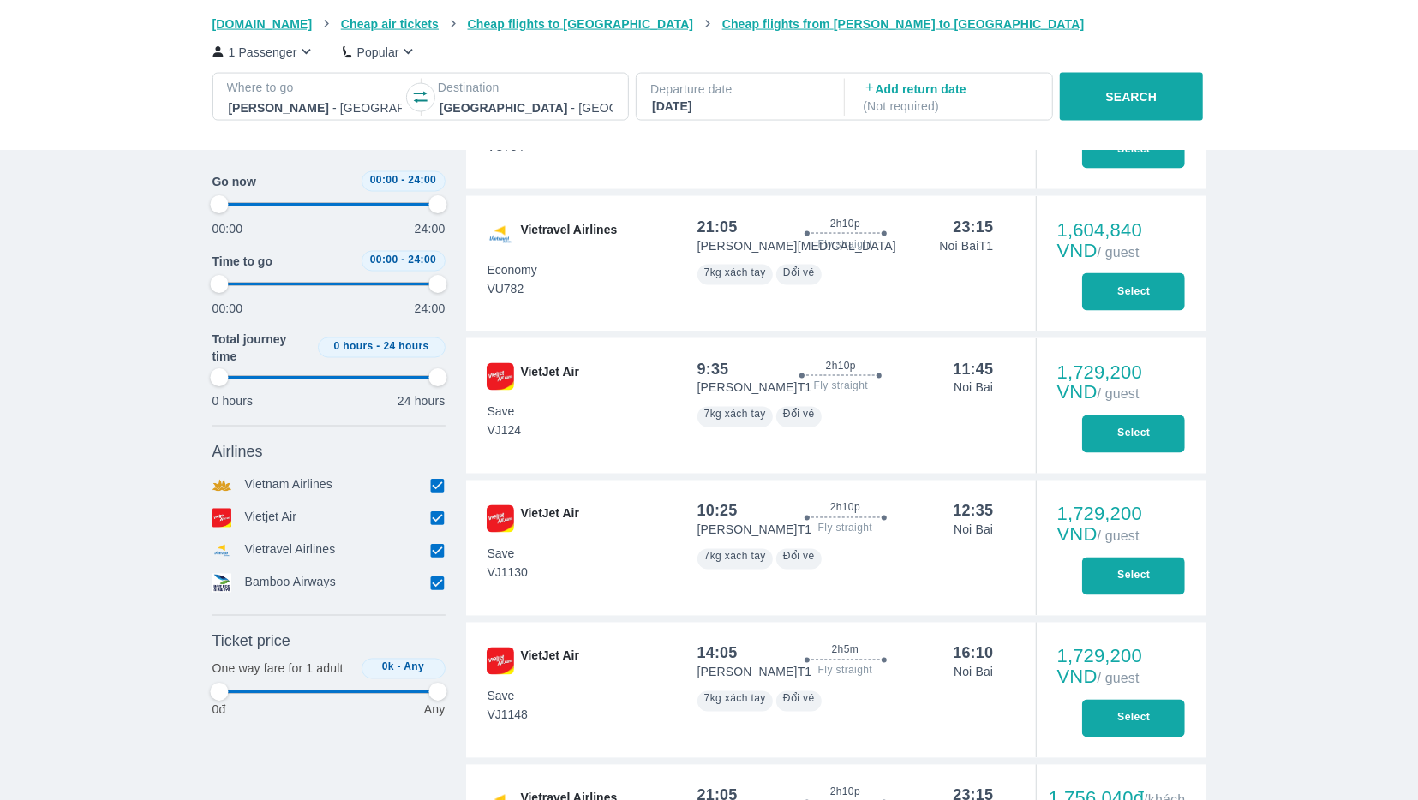
type input "97.9166666666667"
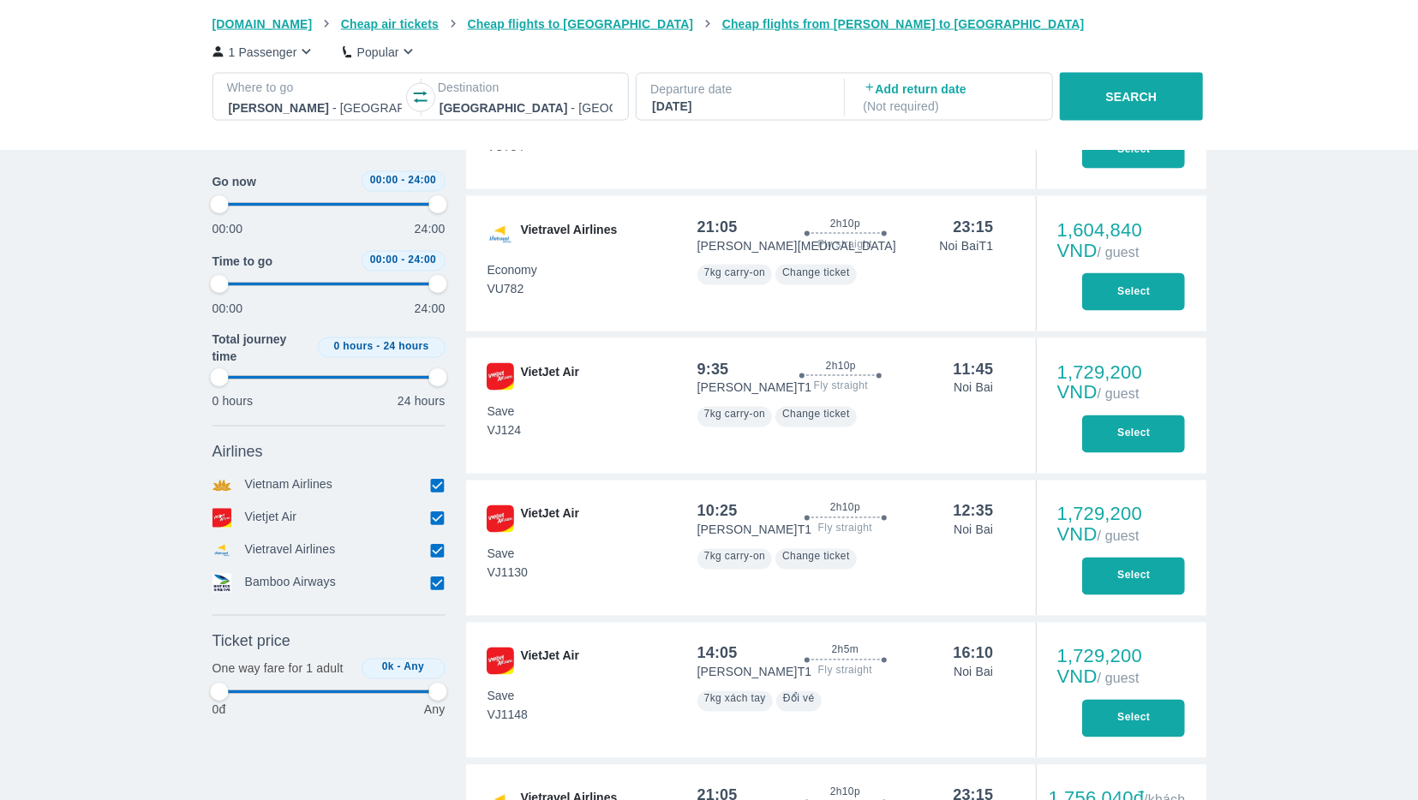
type input "97.9166666666667"
click at [1133, 169] on button "Select" at bounding box center [1133, 150] width 103 height 38
type input "97.9166666666667"
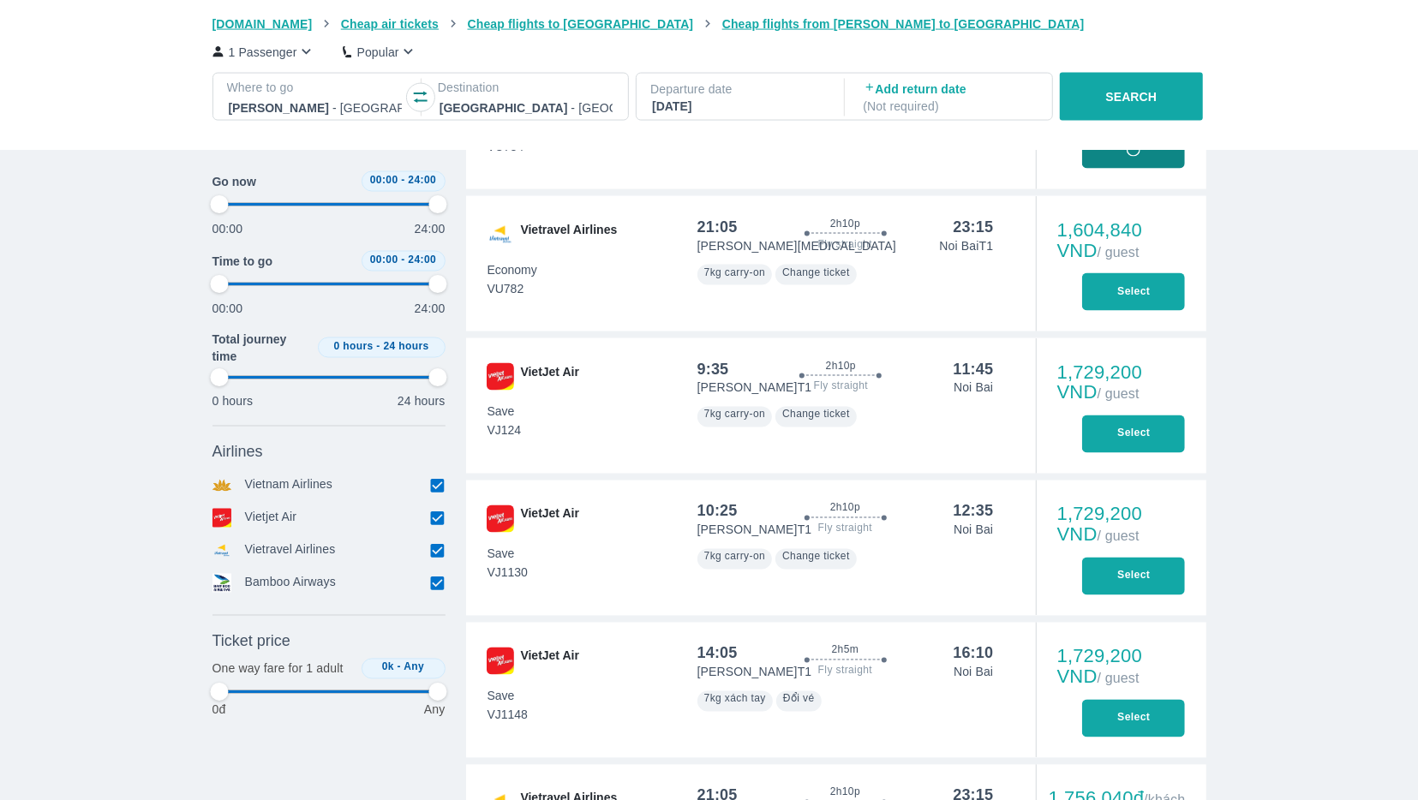
type input "97.9166666666667"
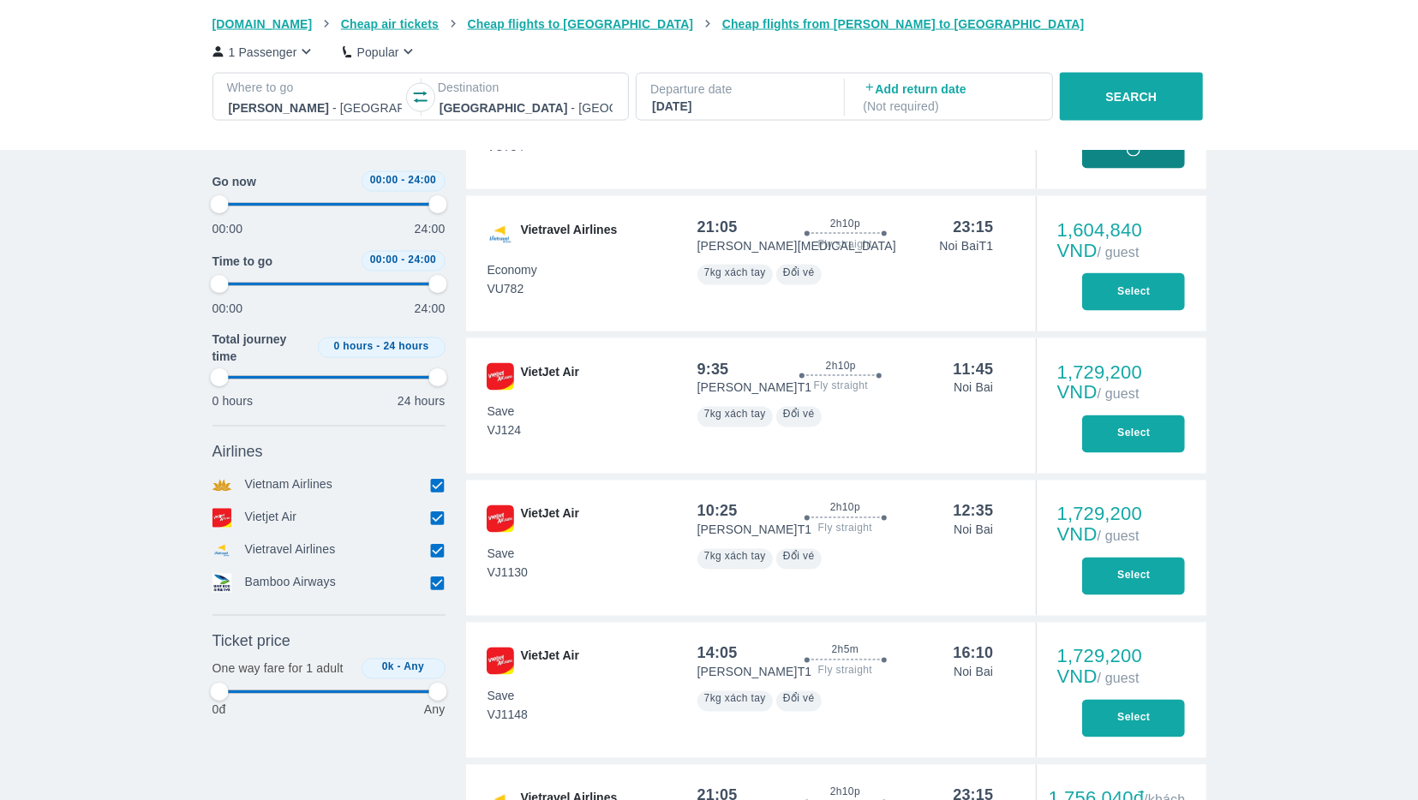
type input "97.9166666666667"
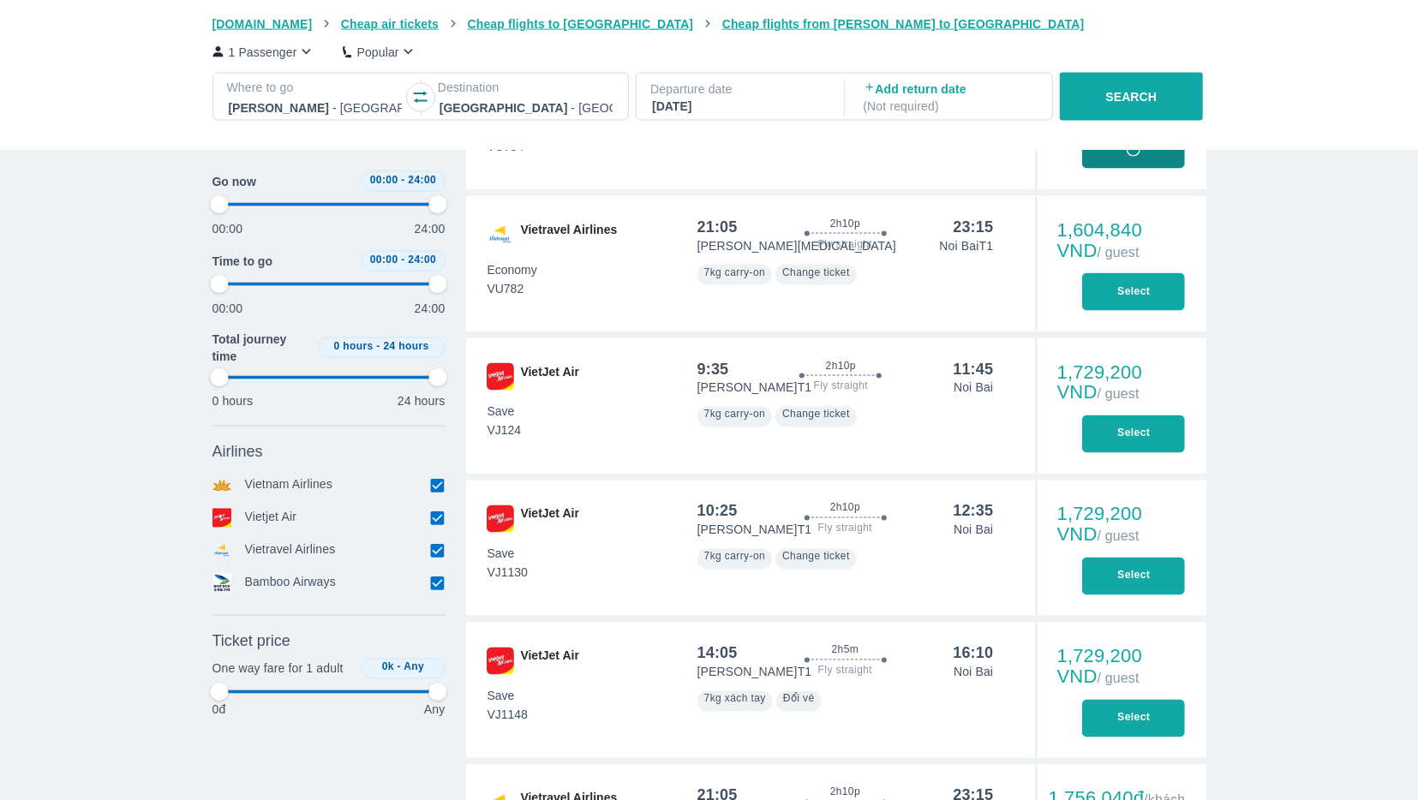
type input "97.9166666666667"
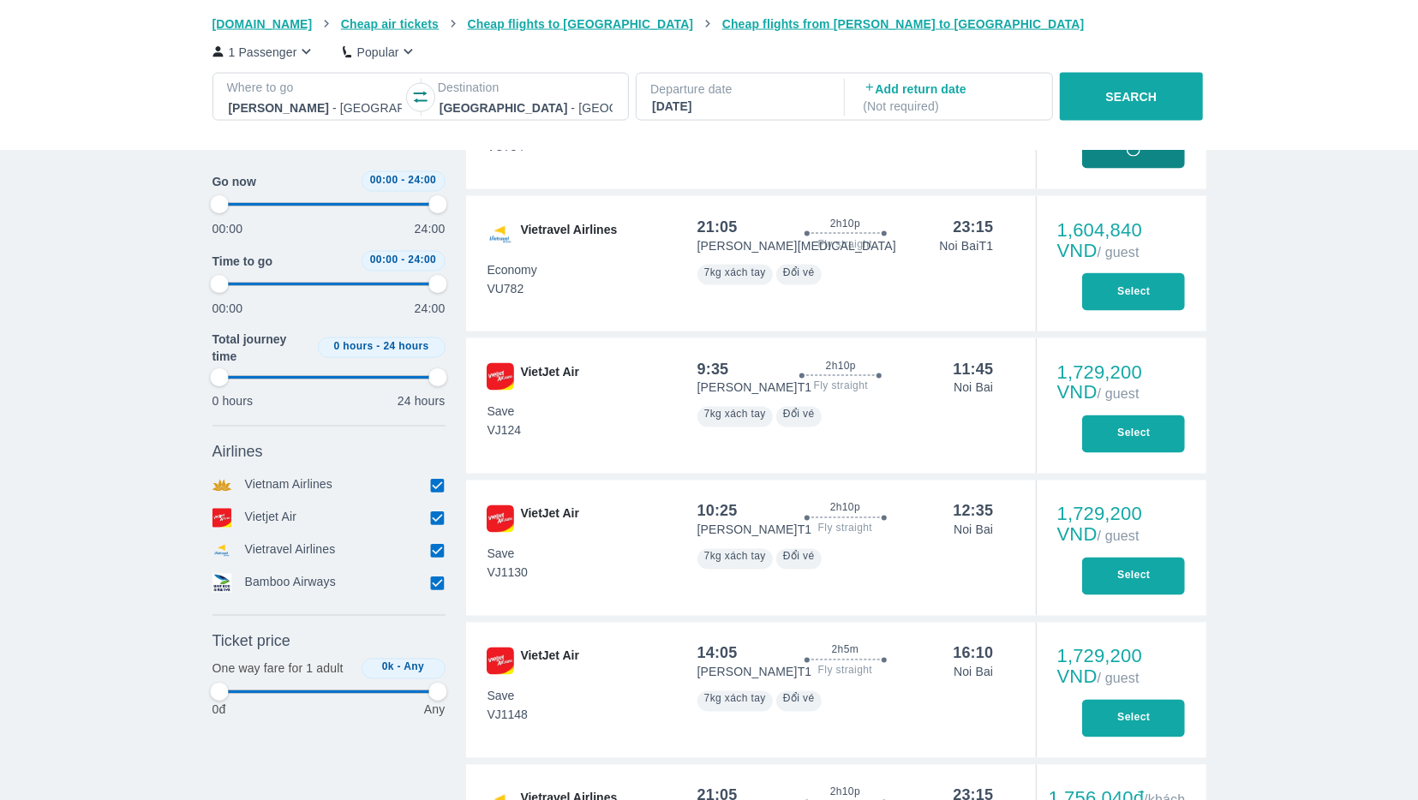
type input "97.9166666666667"
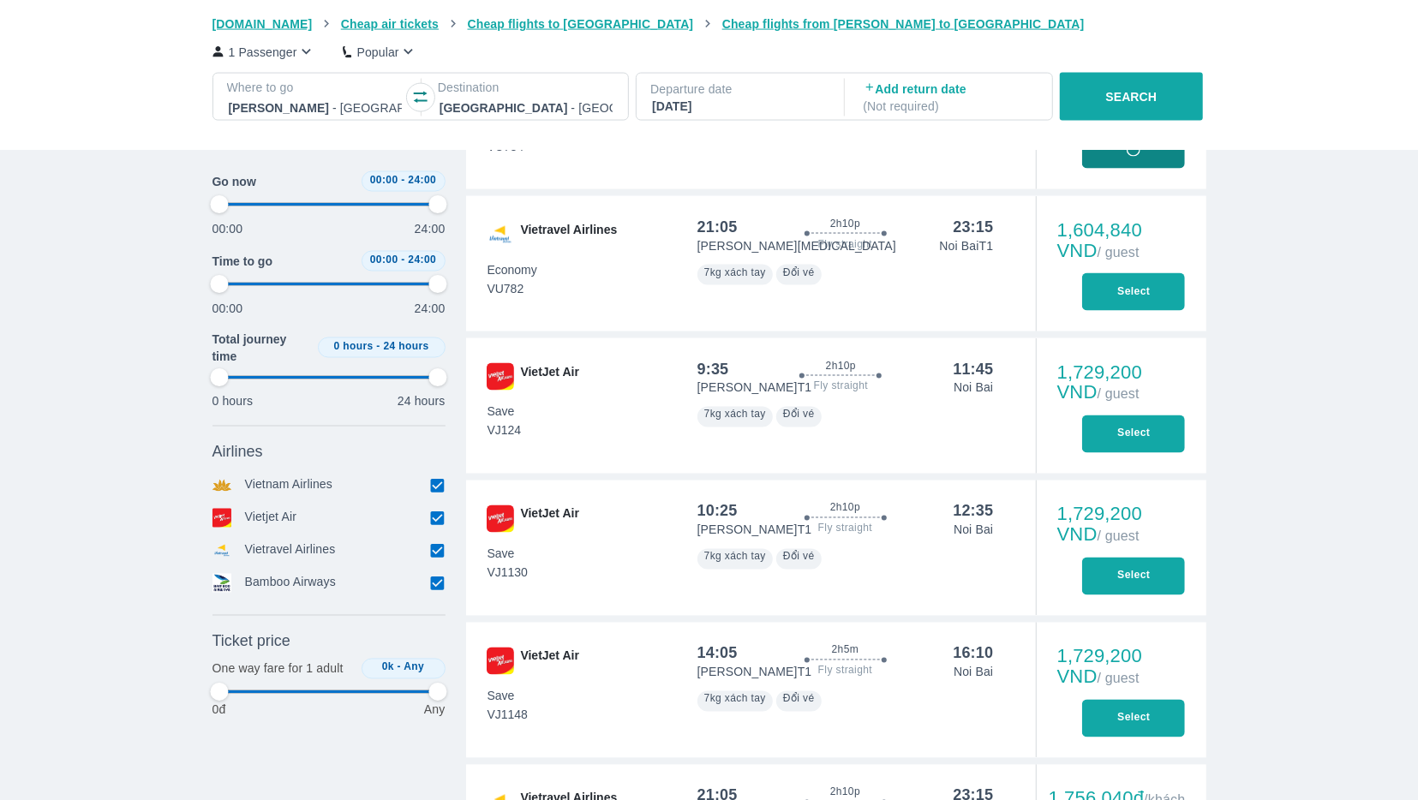
type input "97.9166666666667"
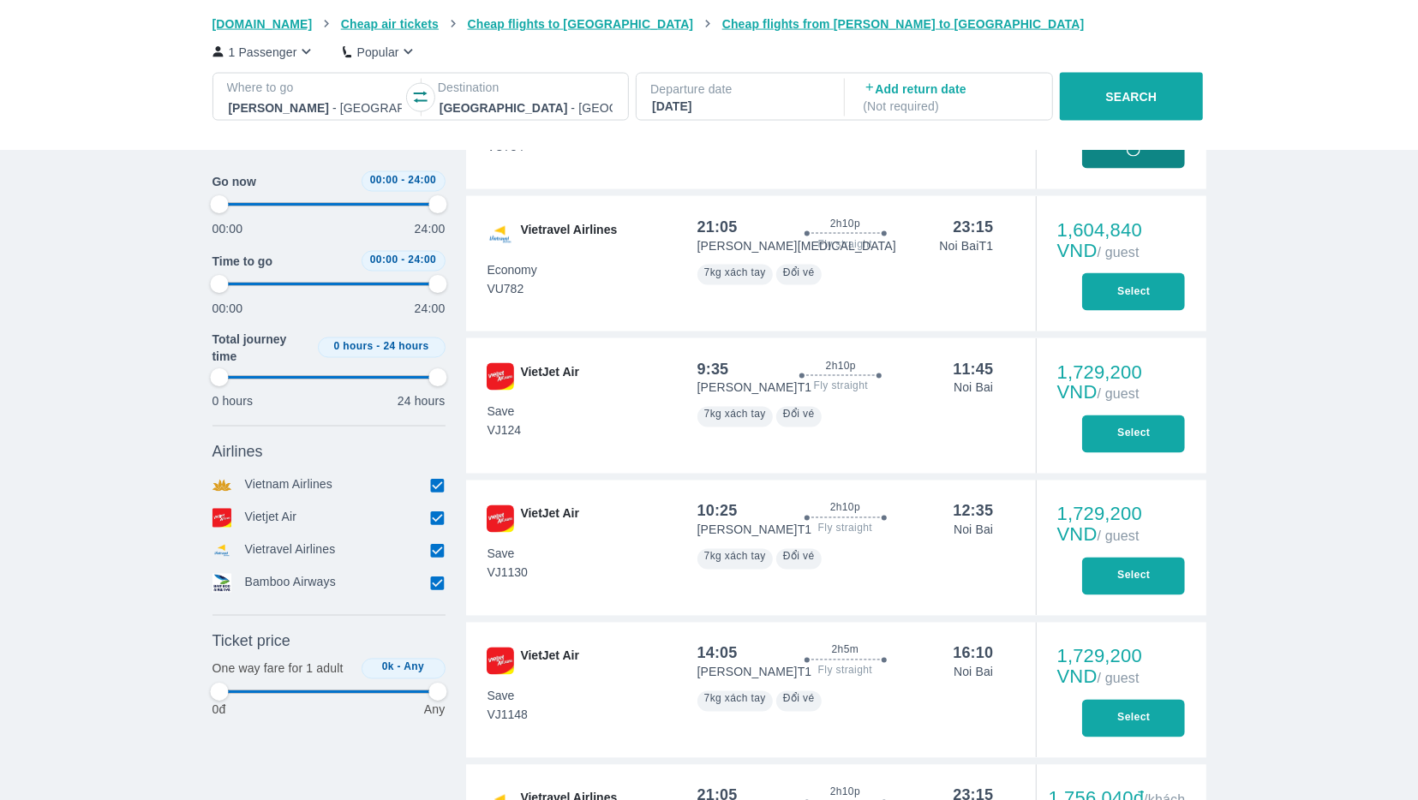
type input "97.9166666666667"
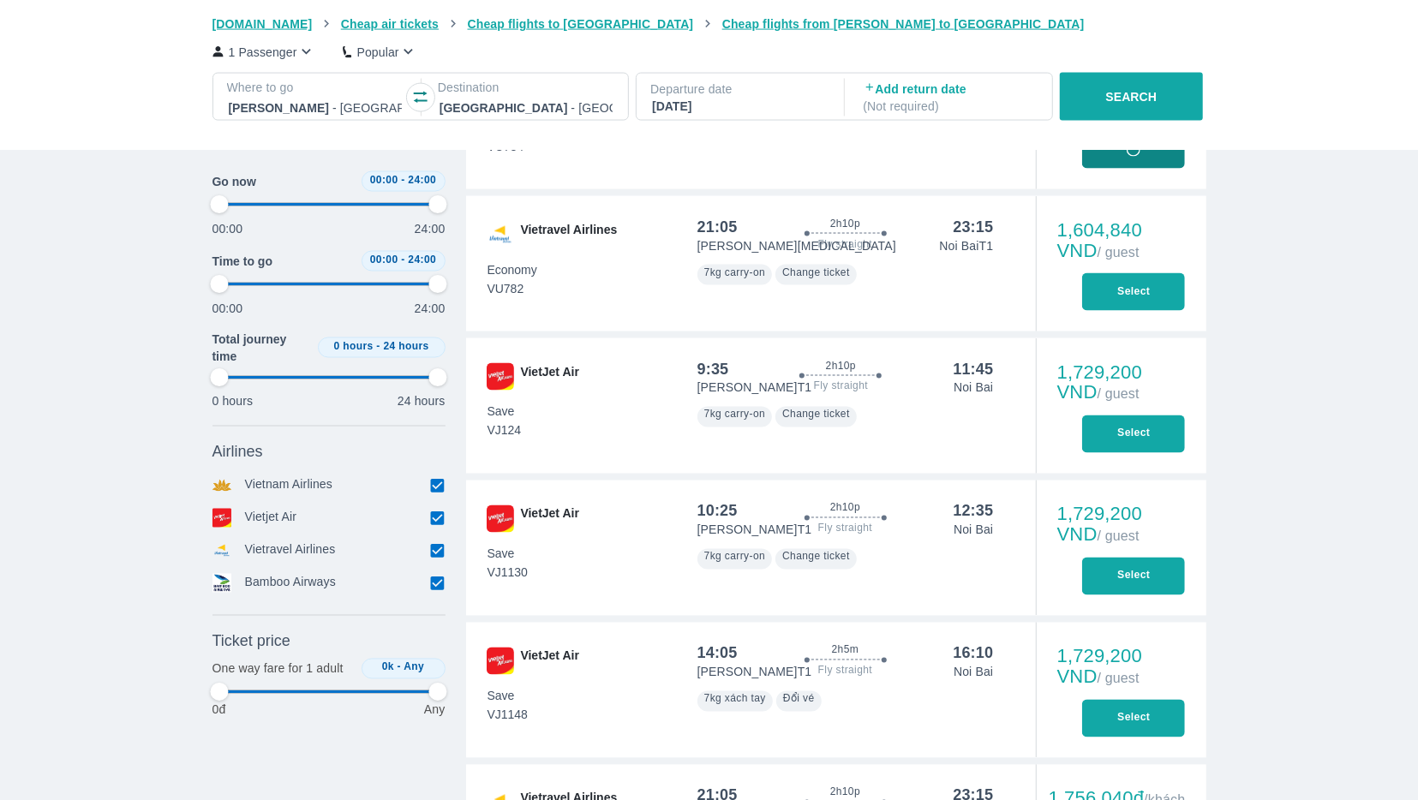
type input "97.9166666666667"
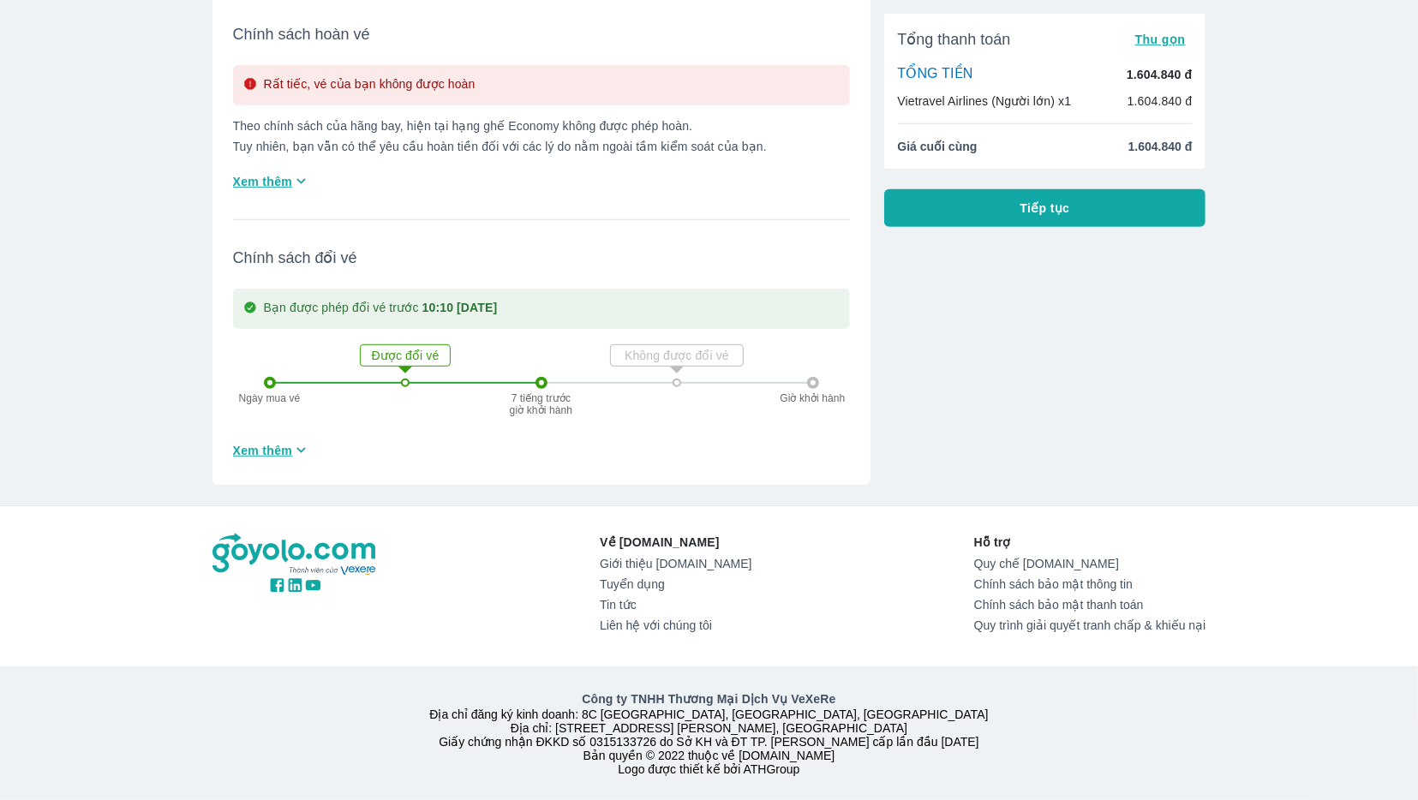
scroll to position [504, 0]
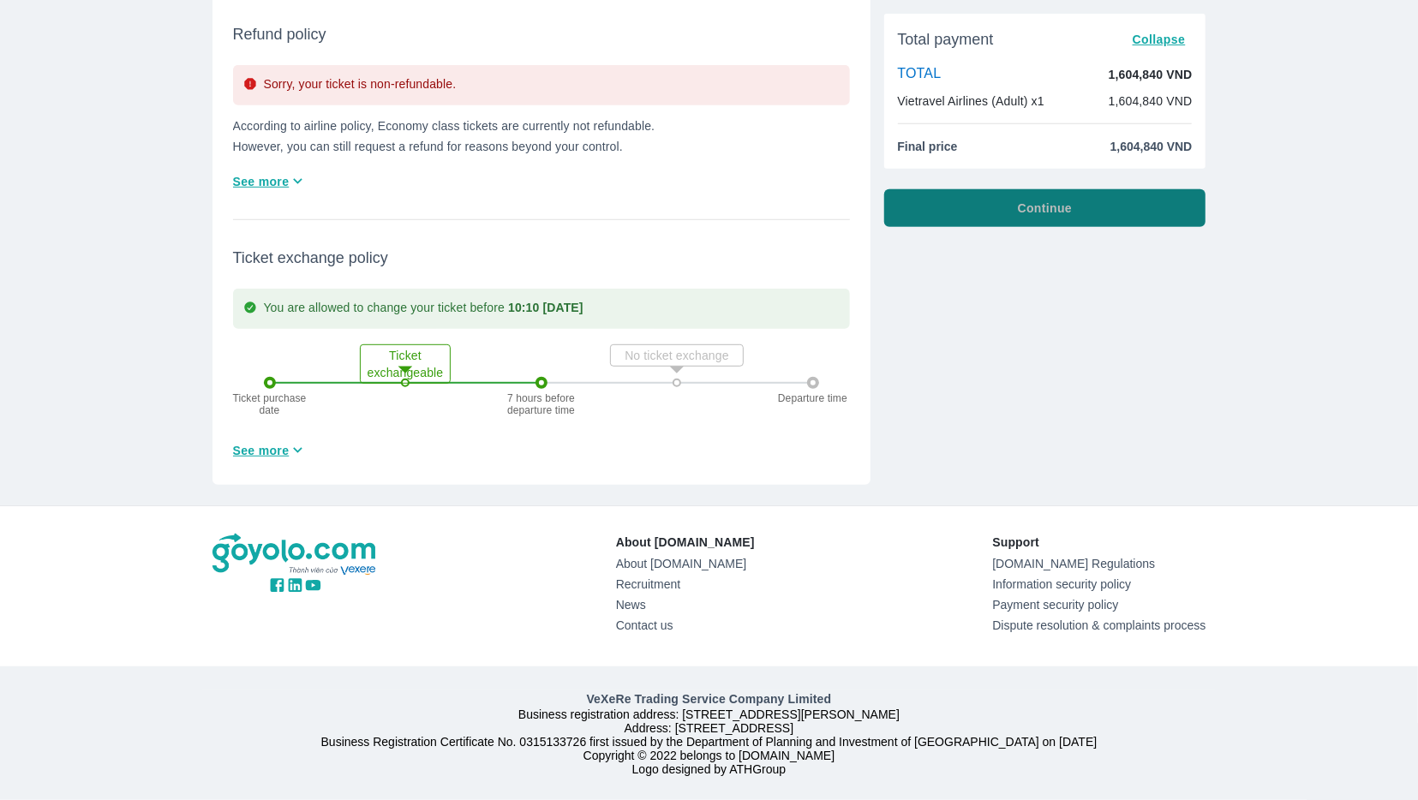
click at [1052, 194] on button "Continue" at bounding box center [1045, 208] width 322 height 38
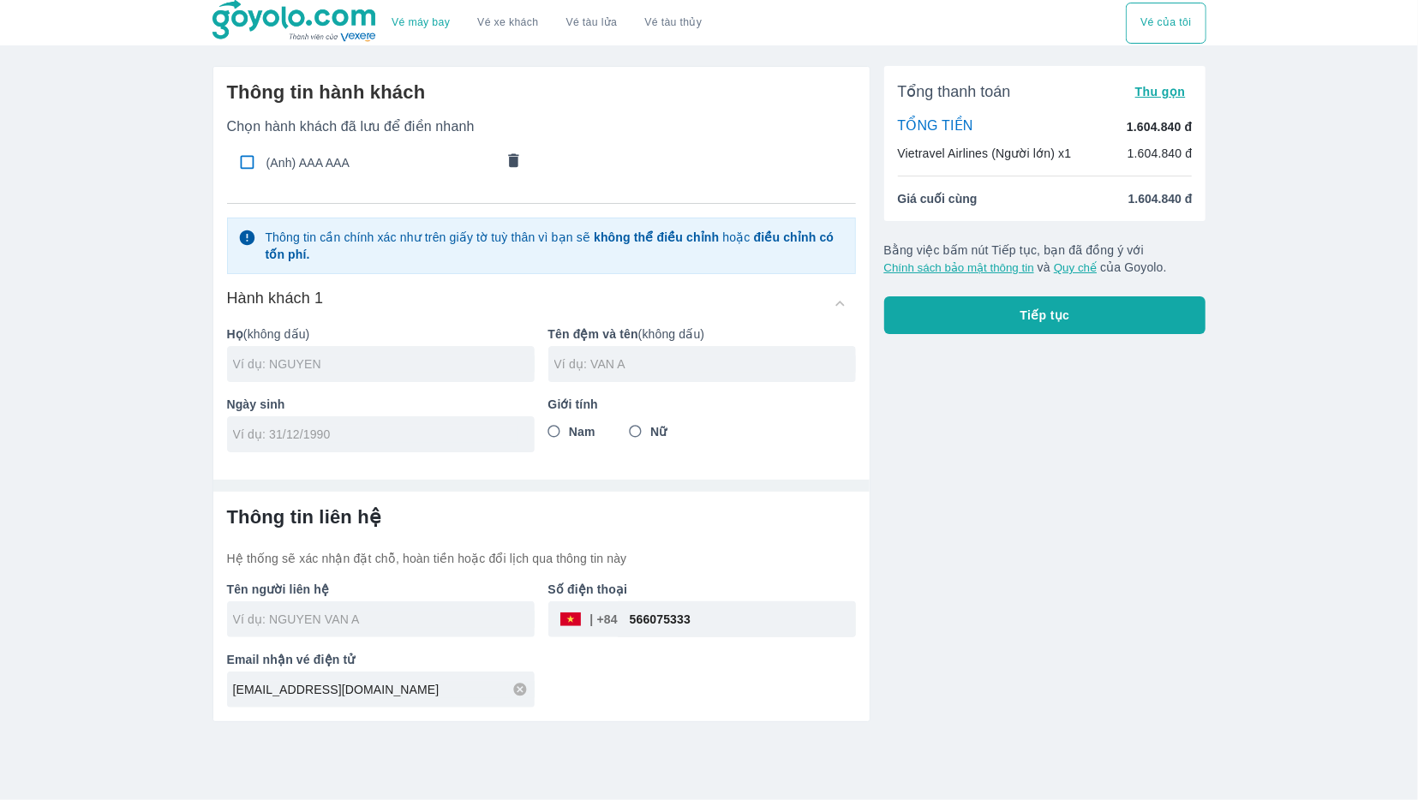
click at [362, 366] on input "text" at bounding box center [384, 364] width 302 height 17
paste input "THANH DUY"
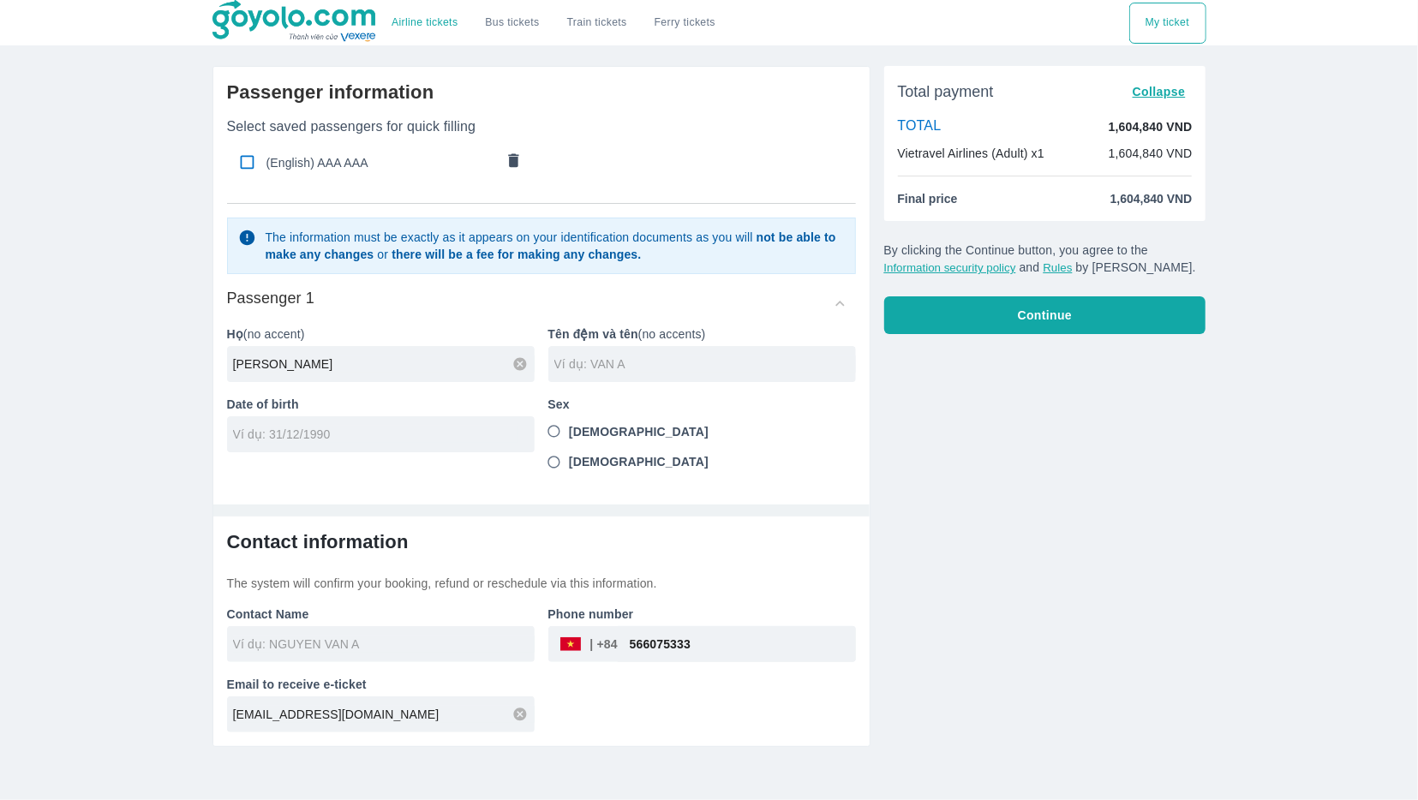
click at [643, 373] on div at bounding box center [702, 364] width 308 height 36
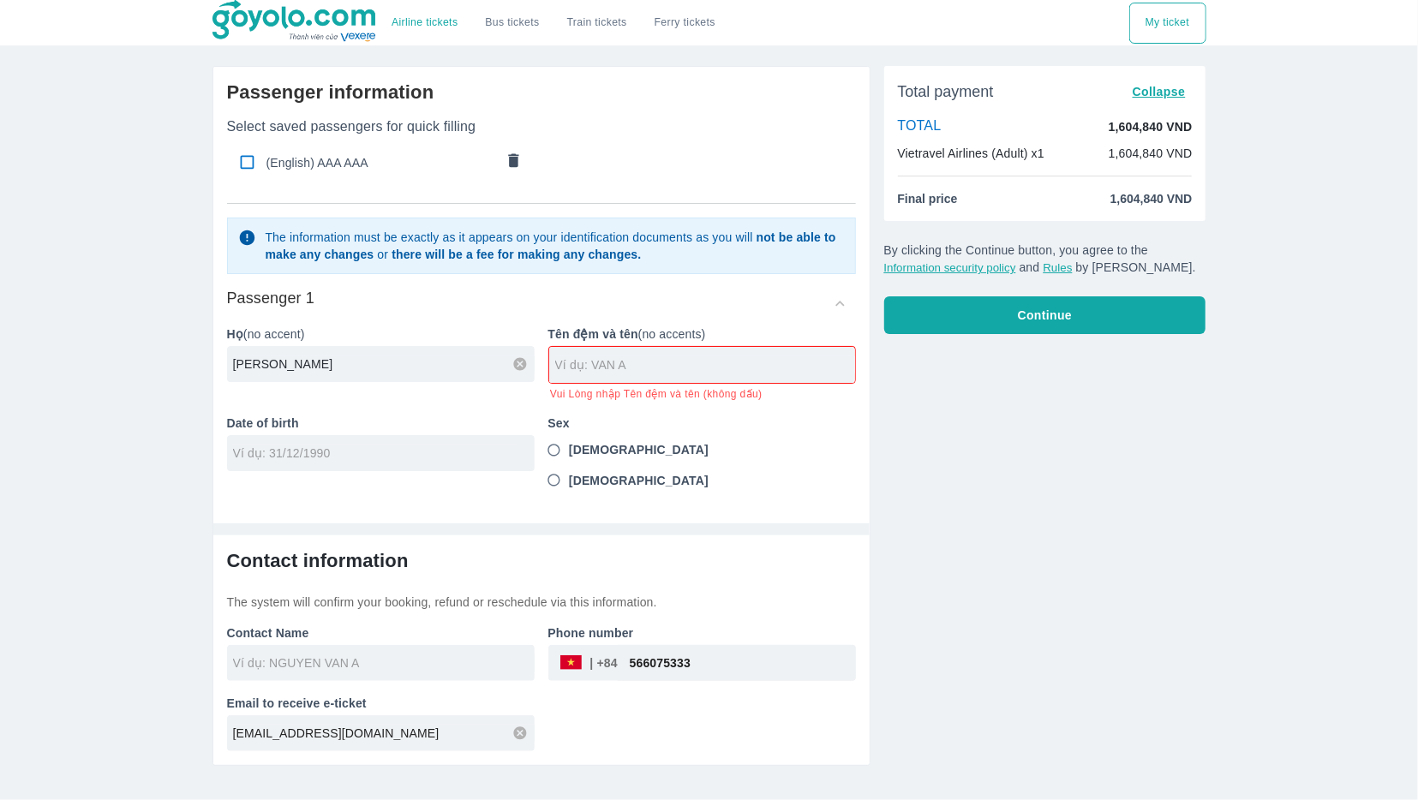
click at [285, 364] on input "THANH DUY" at bounding box center [384, 364] width 302 height 17
click at [676, 371] on input "text" at bounding box center [705, 364] width 300 height 17
click at [299, 360] on input "THANH DUY" at bounding box center [384, 364] width 302 height 17
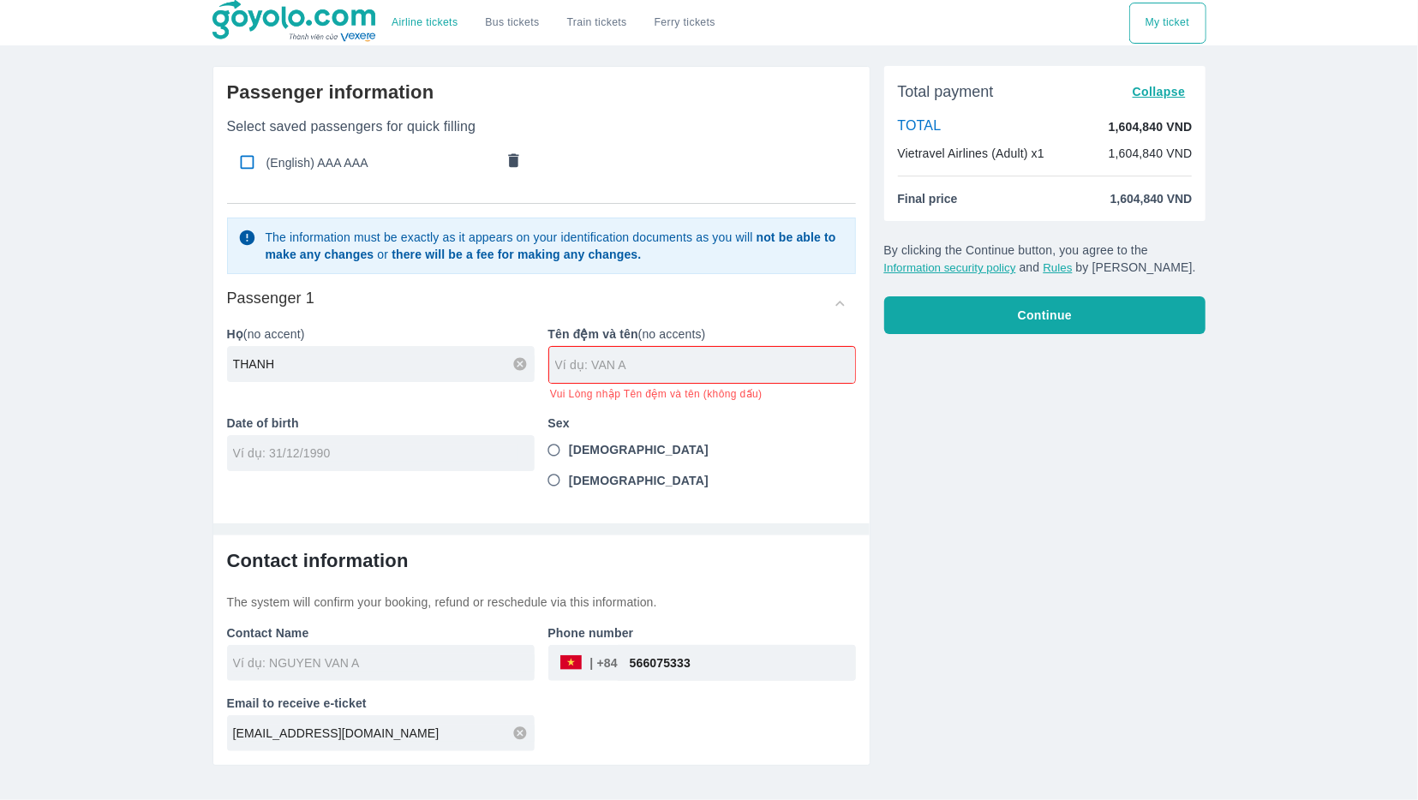
type input "THANH"
click at [637, 374] on div at bounding box center [702, 365] width 306 height 36
paste input "DUY"
type input "DUY"
click at [353, 371] on input "THANH" at bounding box center [384, 364] width 302 height 17
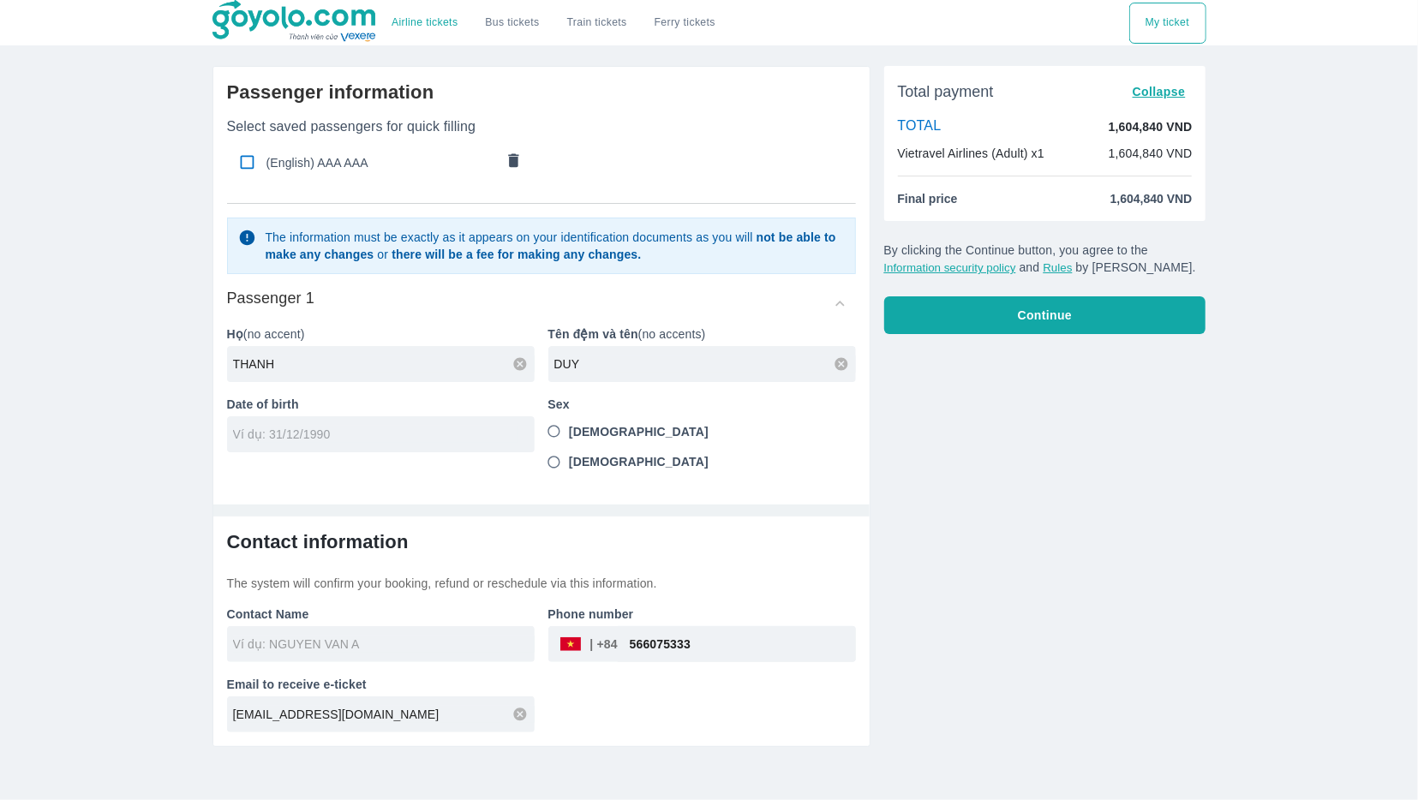
type input "THANH"
click at [387, 426] on div at bounding box center [381, 434] width 308 height 36
type input "[DATE]"
click at [571, 434] on span "[DEMOGRAPHIC_DATA]" at bounding box center [639, 431] width 140 height 17
click at [570, 434] on input "[DEMOGRAPHIC_DATA]" at bounding box center [554, 431] width 31 height 31
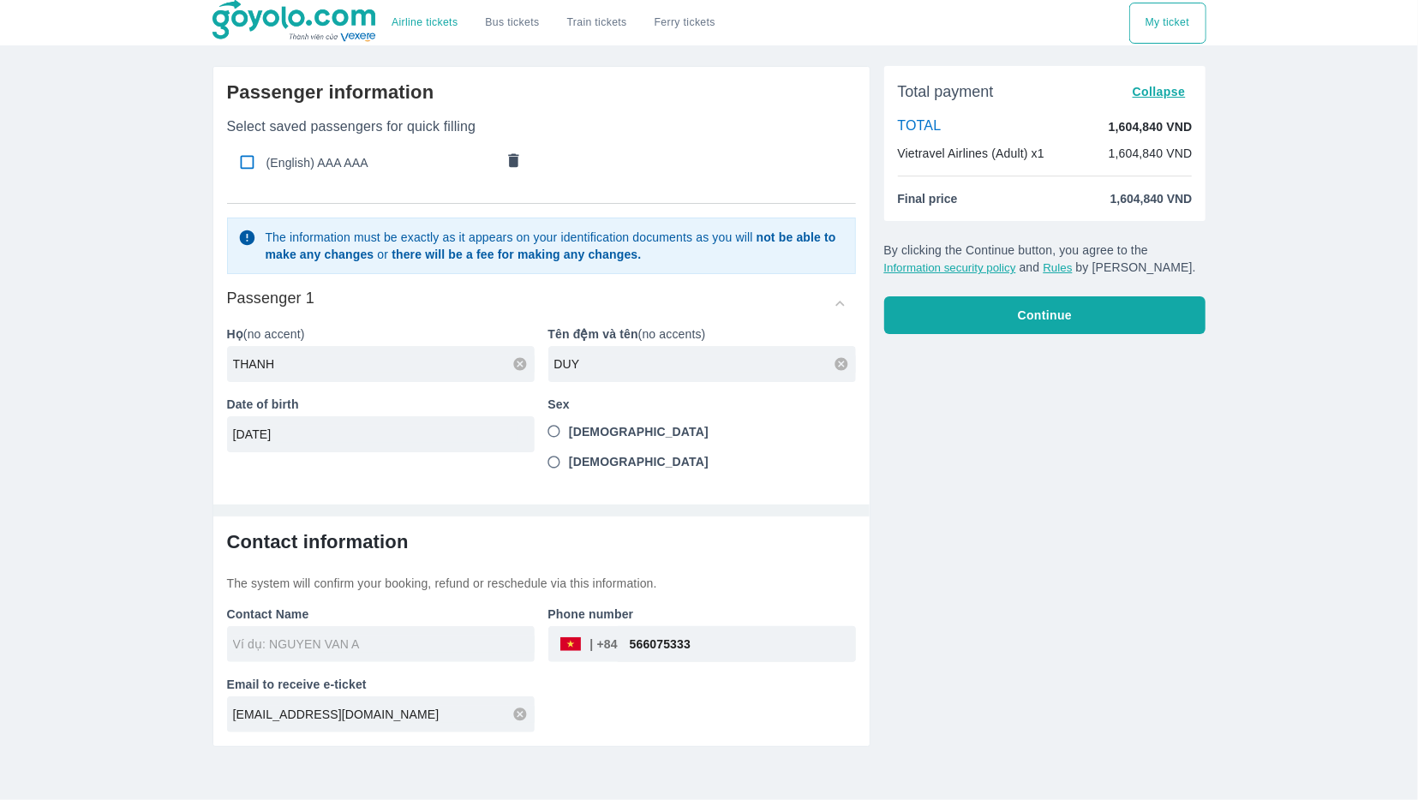
radio input "true"
click at [344, 636] on input "text" at bounding box center [384, 644] width 302 height 17
type input "THANH DUY"
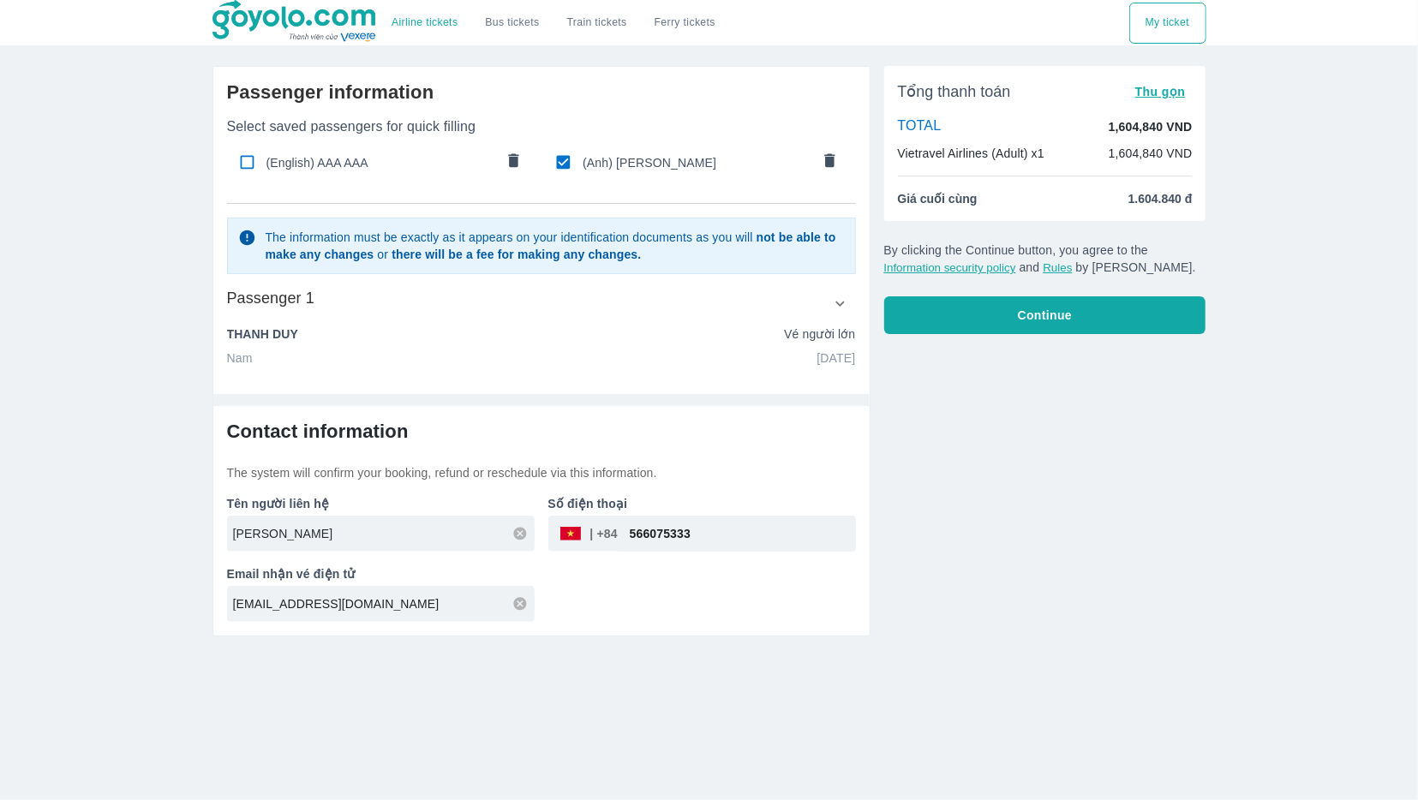
click at [345, 622] on div "[EMAIL_ADDRESS][DOMAIN_NAME]" at bounding box center [381, 604] width 308 height 36
click at [1093, 318] on button "Continue" at bounding box center [1045, 315] width 322 height 38
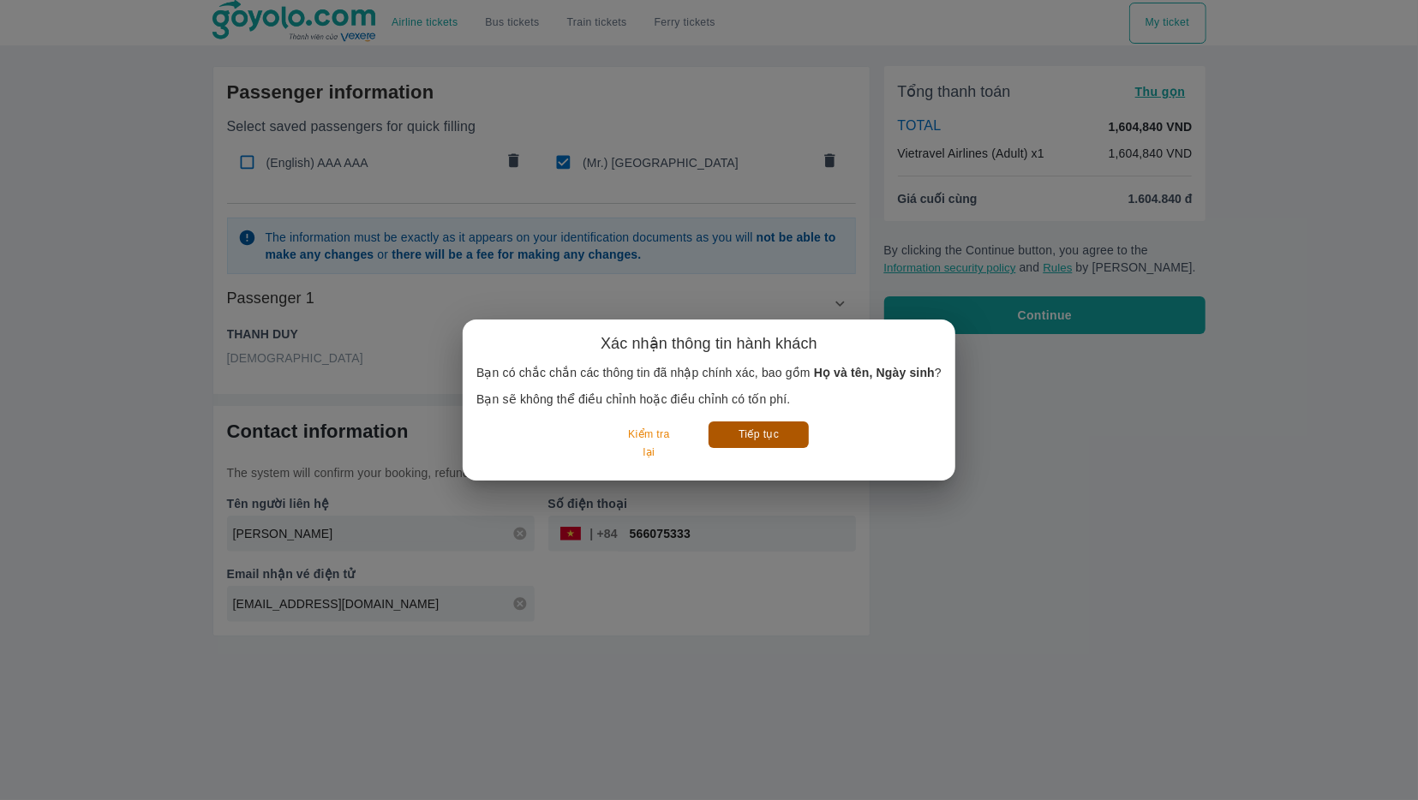
click at [769, 434] on button "Tiếp tục" at bounding box center [758, 434] width 100 height 27
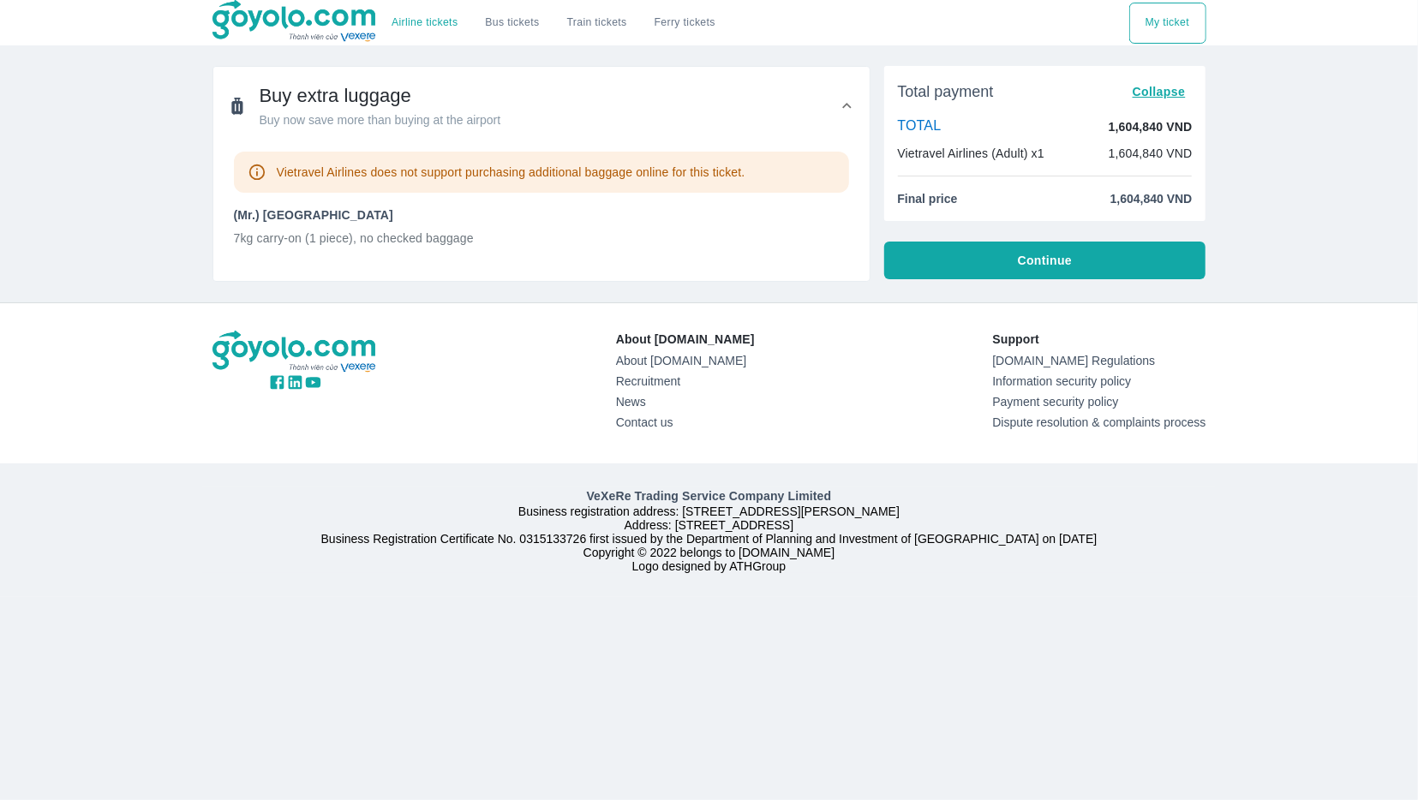
click at [978, 257] on button "Continue" at bounding box center [1045, 261] width 322 height 38
